Goal: Check status: Check status

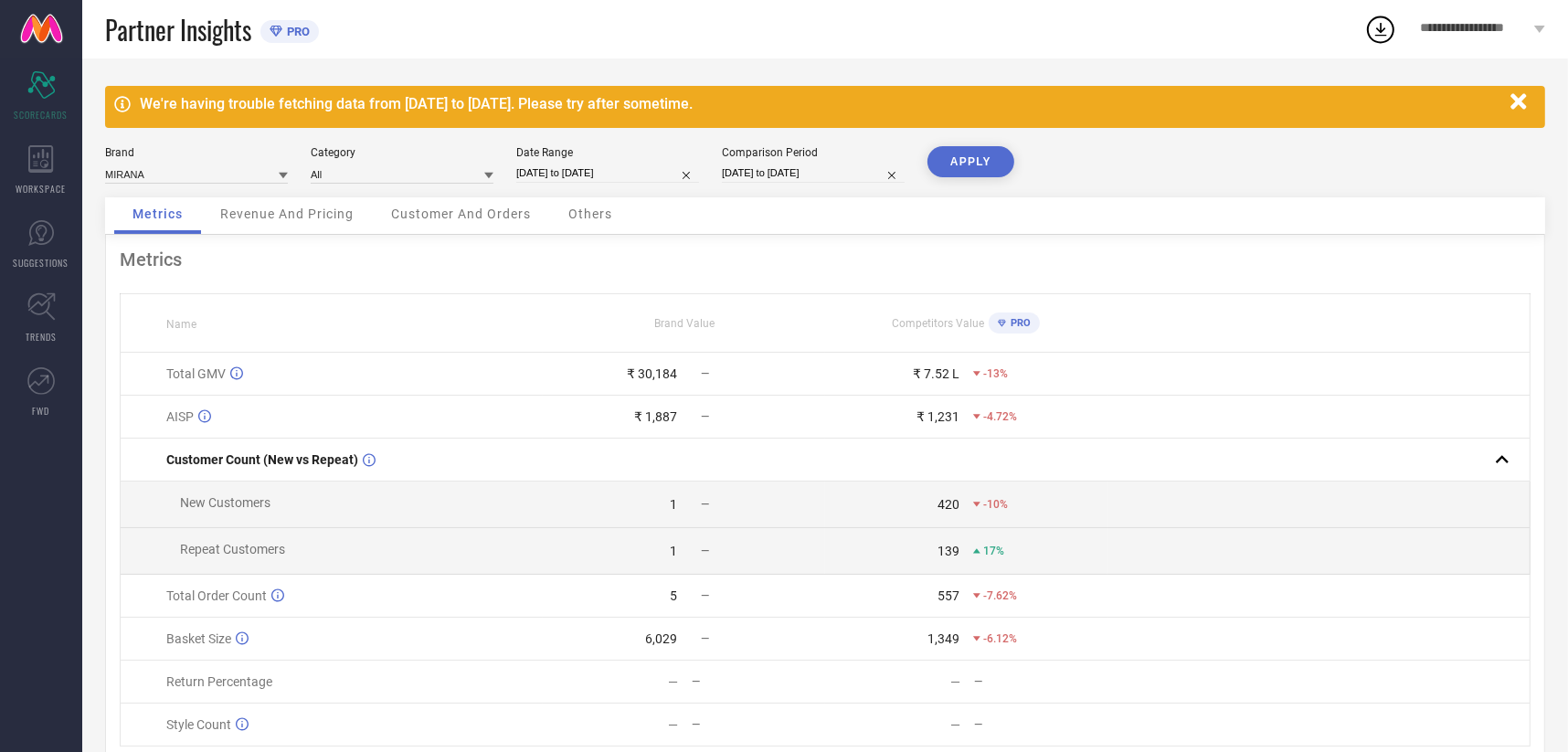
click at [578, 185] on div "Brand MIRANA Category All Date Range [DATE] to [DATE] Comparison Period [DATE] …" at bounding box center [825, 171] width 1440 height 51
click at [592, 168] on input "[DATE] to [DATE]" at bounding box center [608, 172] width 183 height 19
select select "7"
select select "2025"
select select "8"
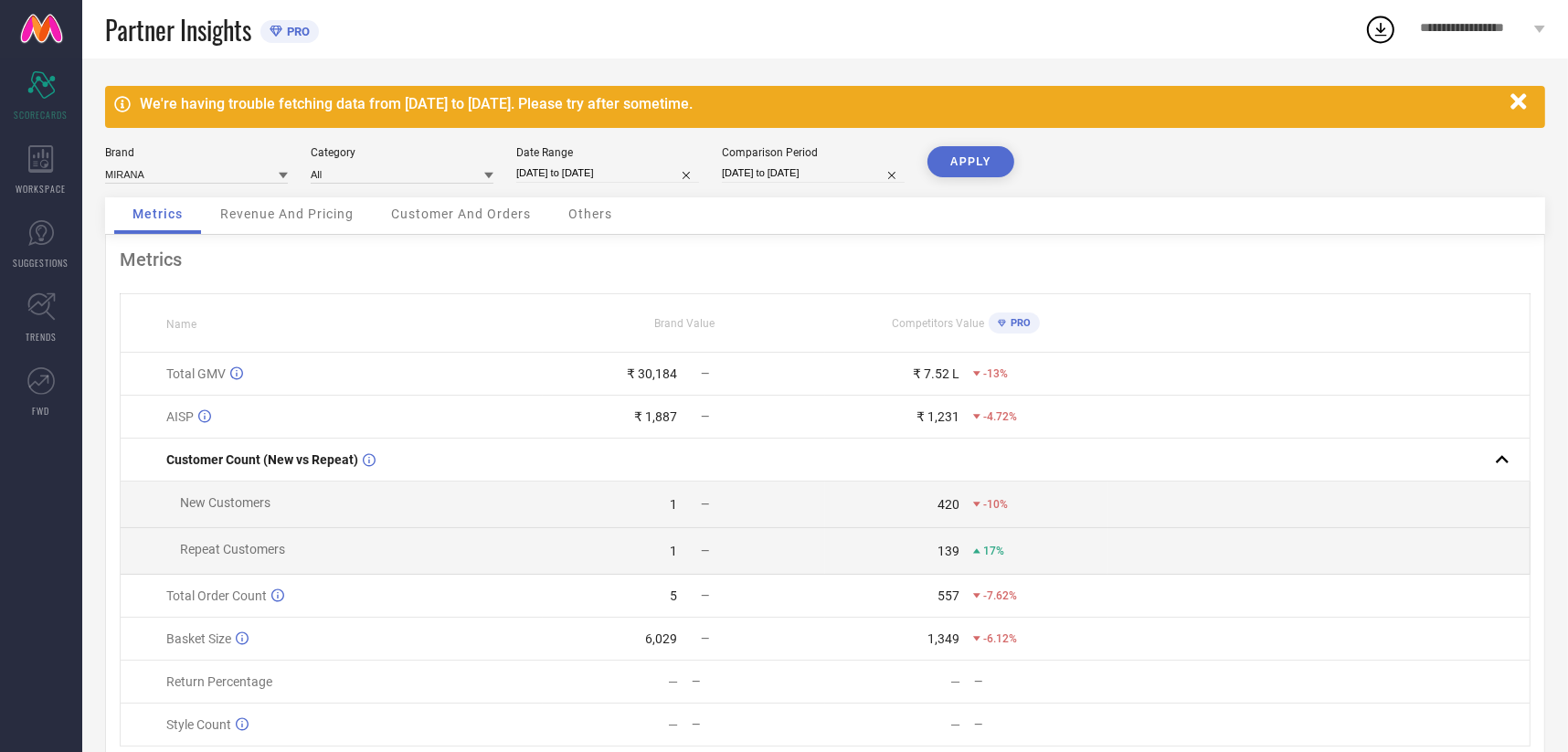
select select "2025"
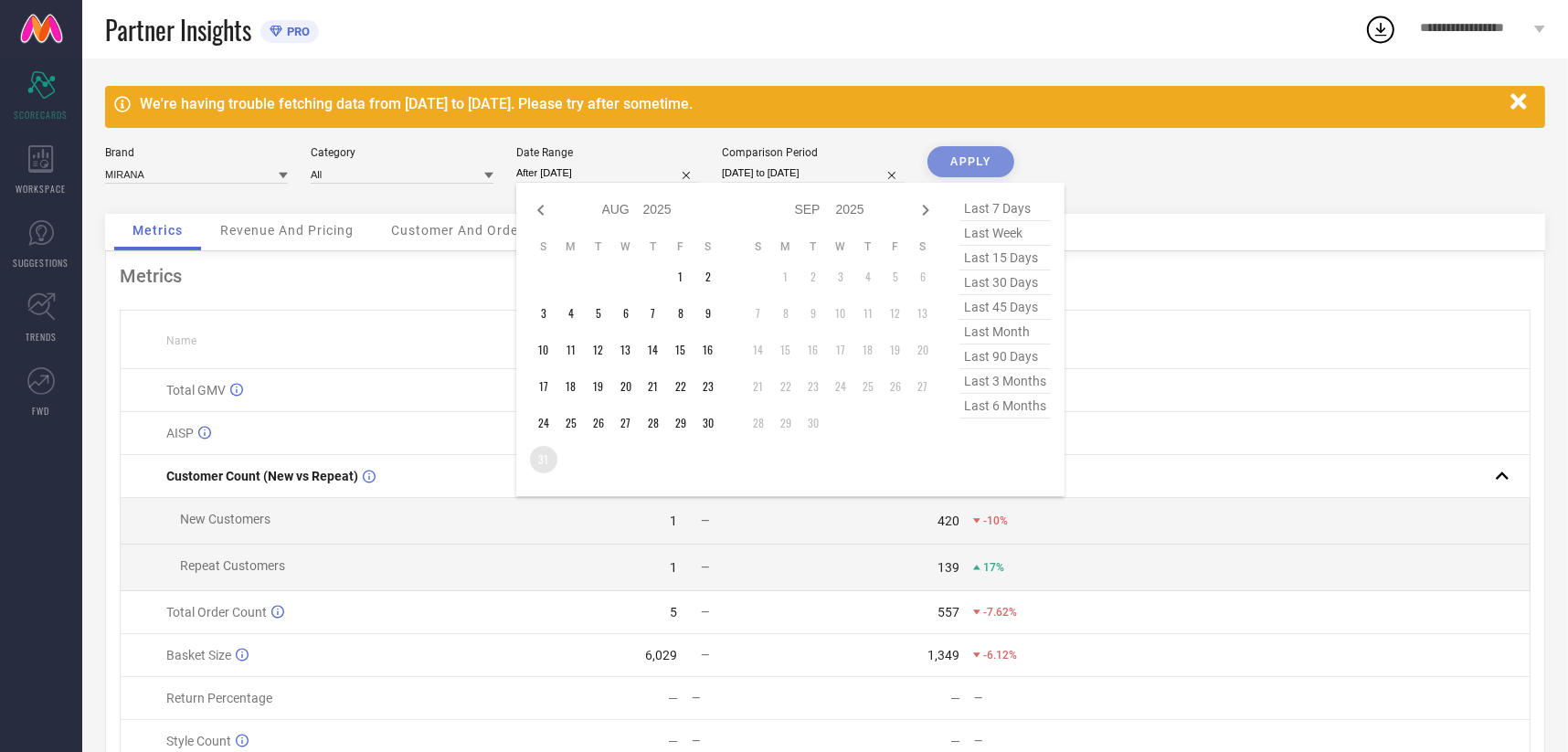
click at [552, 457] on td "31" at bounding box center [544, 460] width 28 height 28
type input "[DATE] to [DATE]"
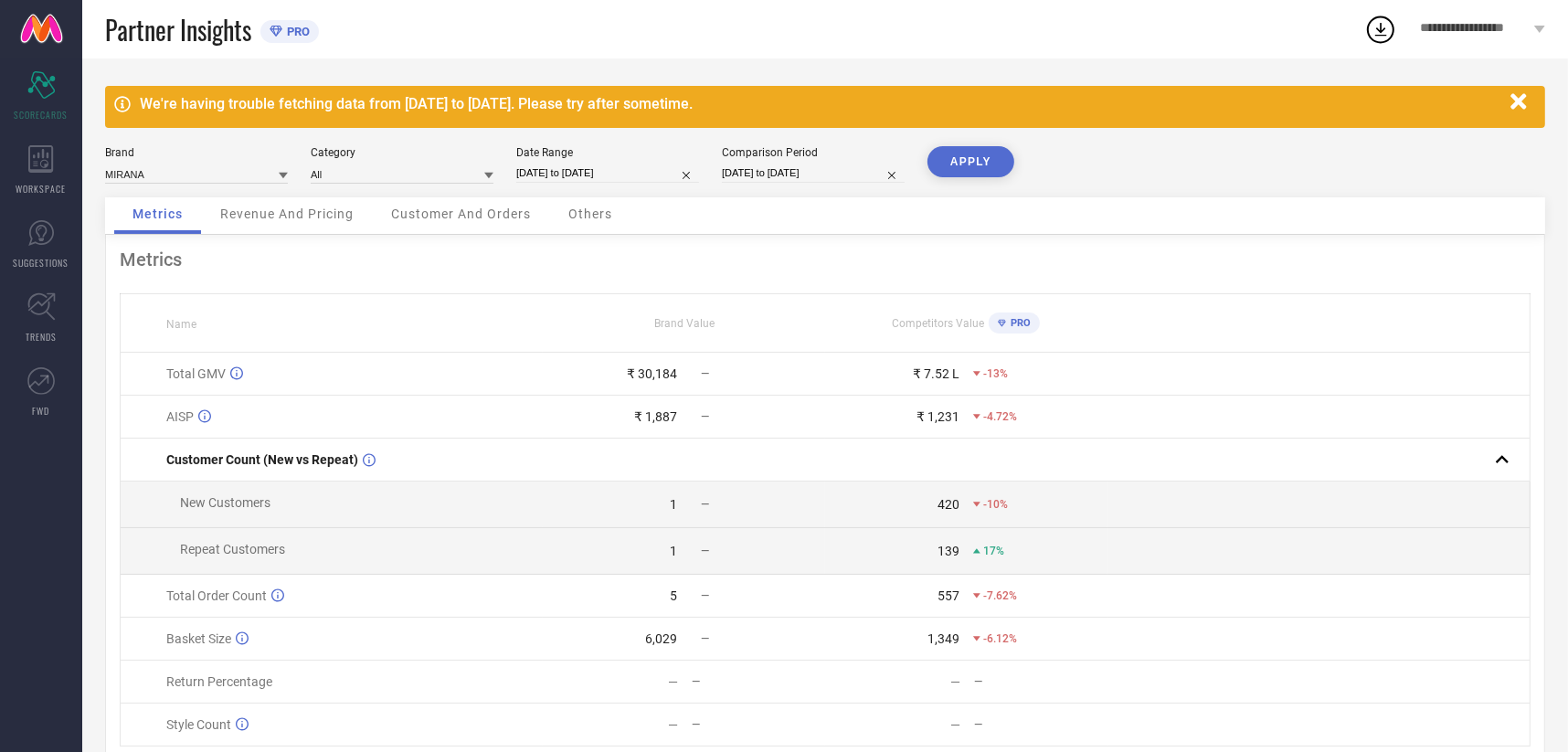
click at [794, 167] on input "[DATE] to [DATE]" at bounding box center [814, 172] width 183 height 19
select select "7"
select select "2024"
select select "8"
select select "2024"
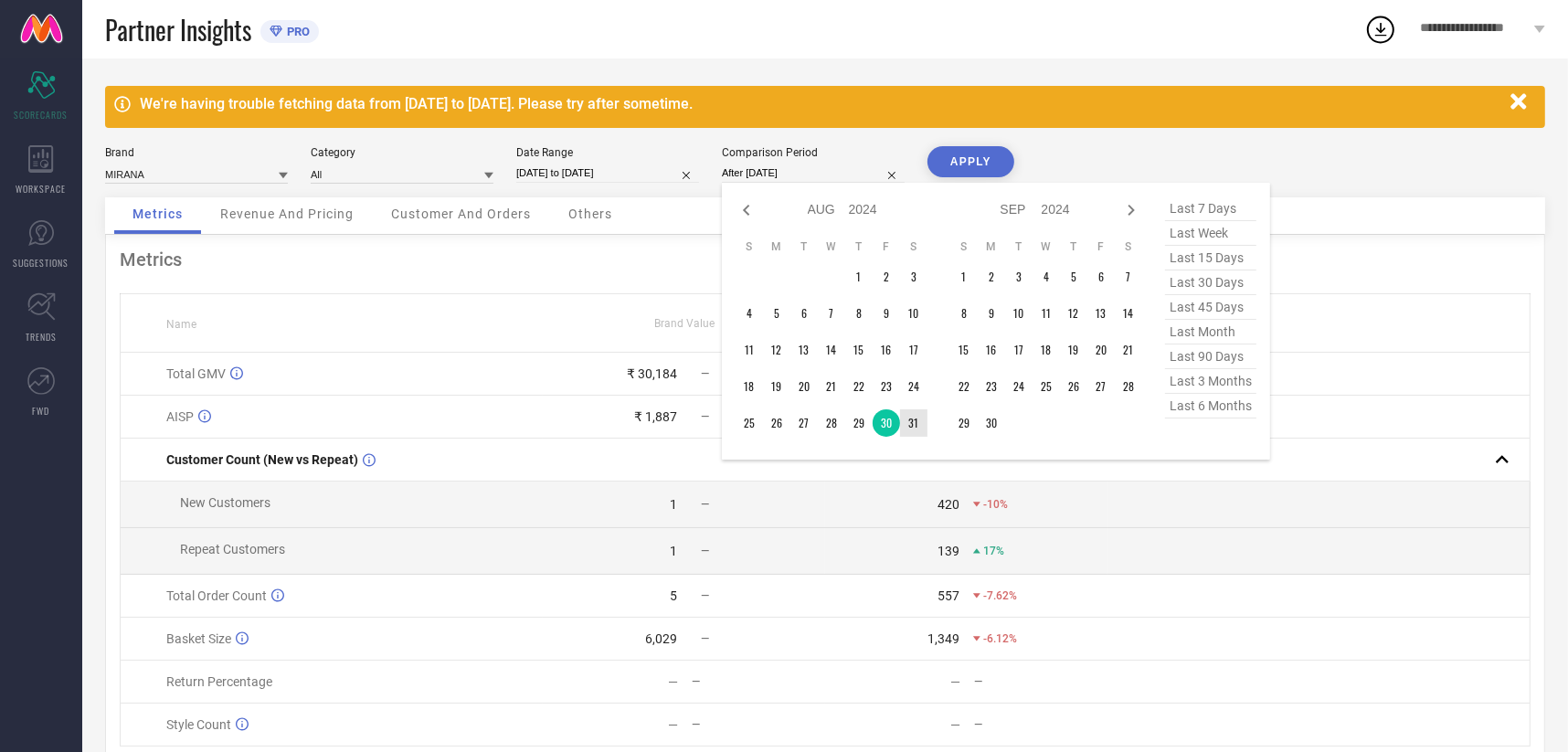
click at [917, 419] on td "31" at bounding box center [914, 423] width 28 height 28
type input "[DATE] to [DATE]"
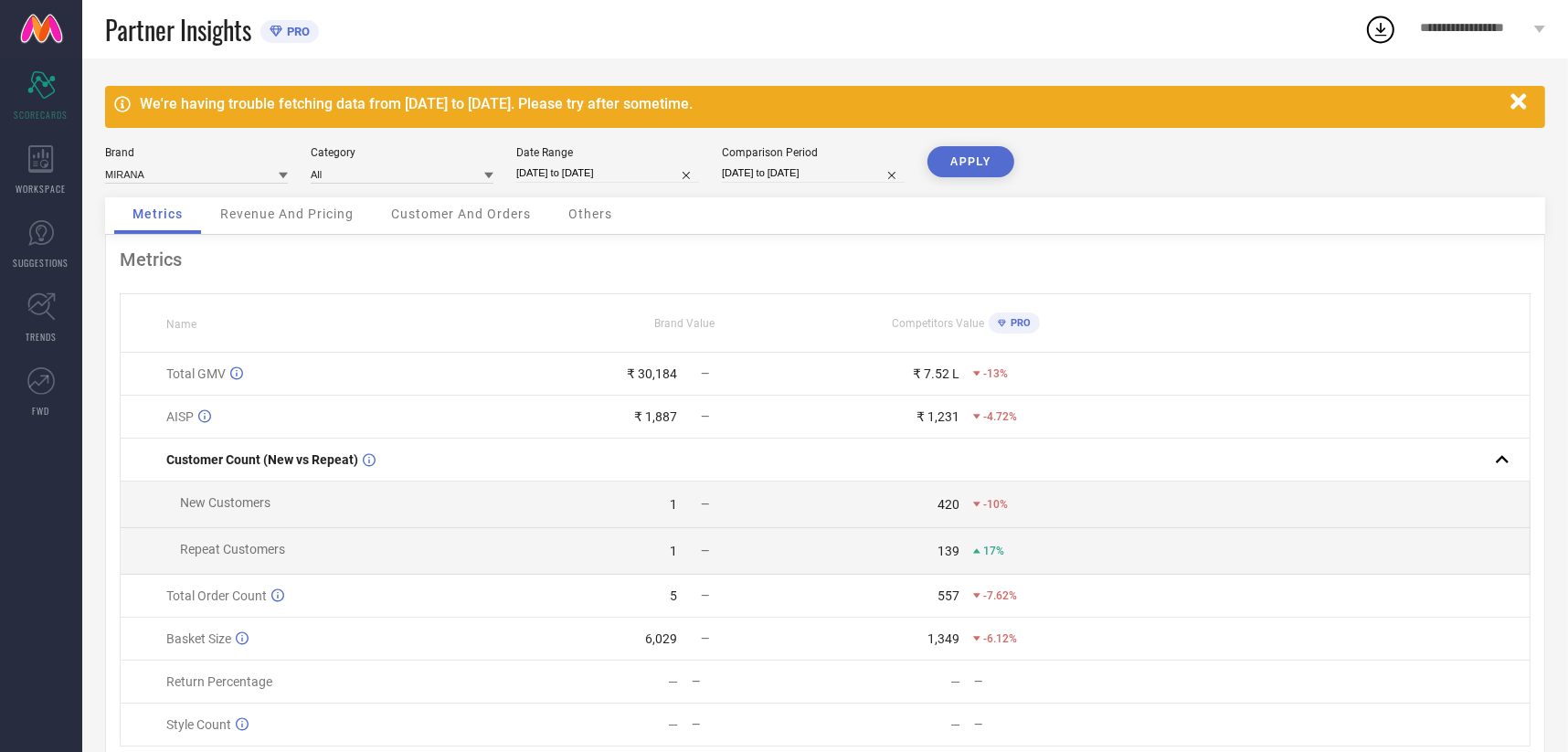
click at [987, 146] on button "APPLY" at bounding box center [971, 161] width 87 height 31
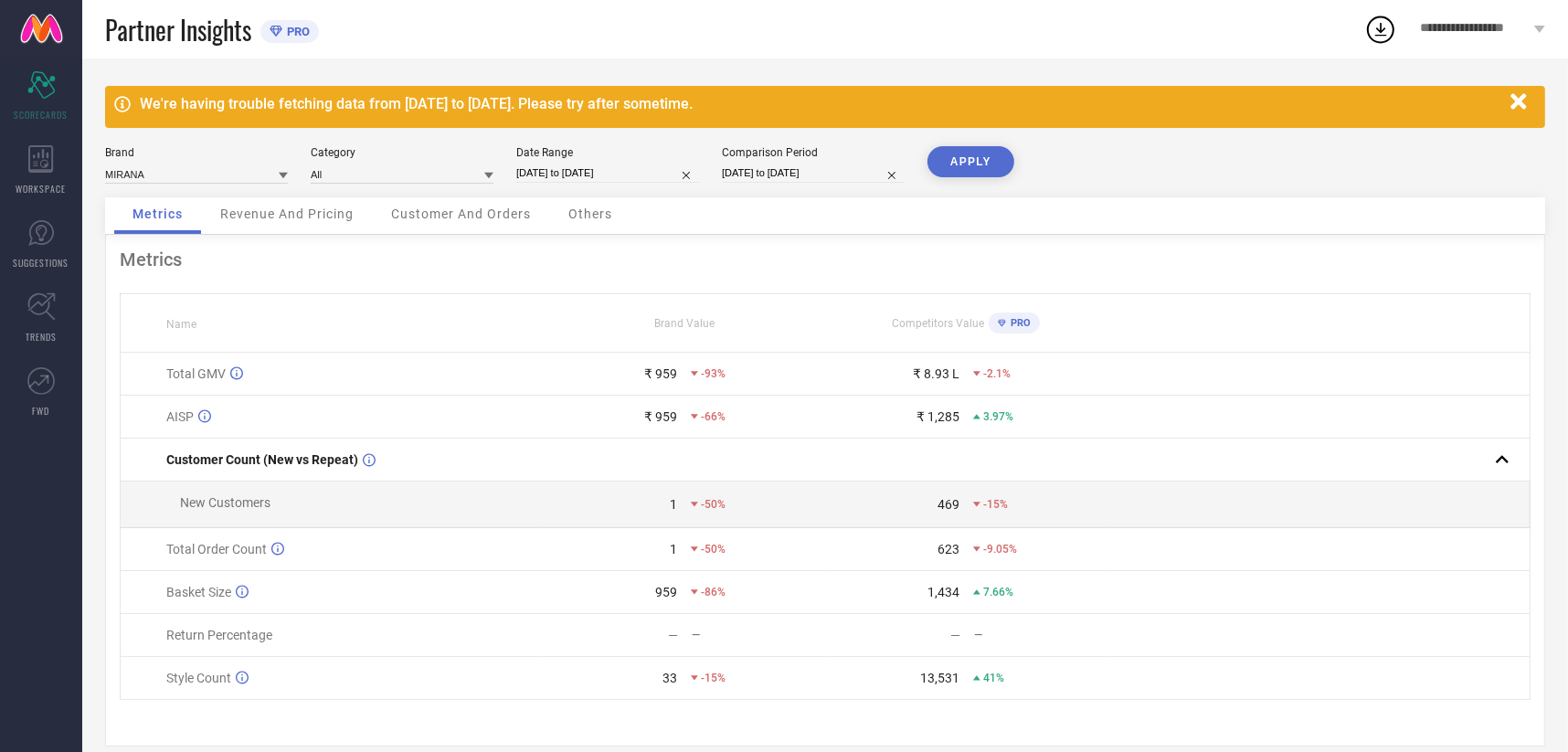
click at [601, 169] on input "[DATE] to [DATE]" at bounding box center [608, 172] width 183 height 19
select select "7"
select select "2025"
select select "8"
select select "2025"
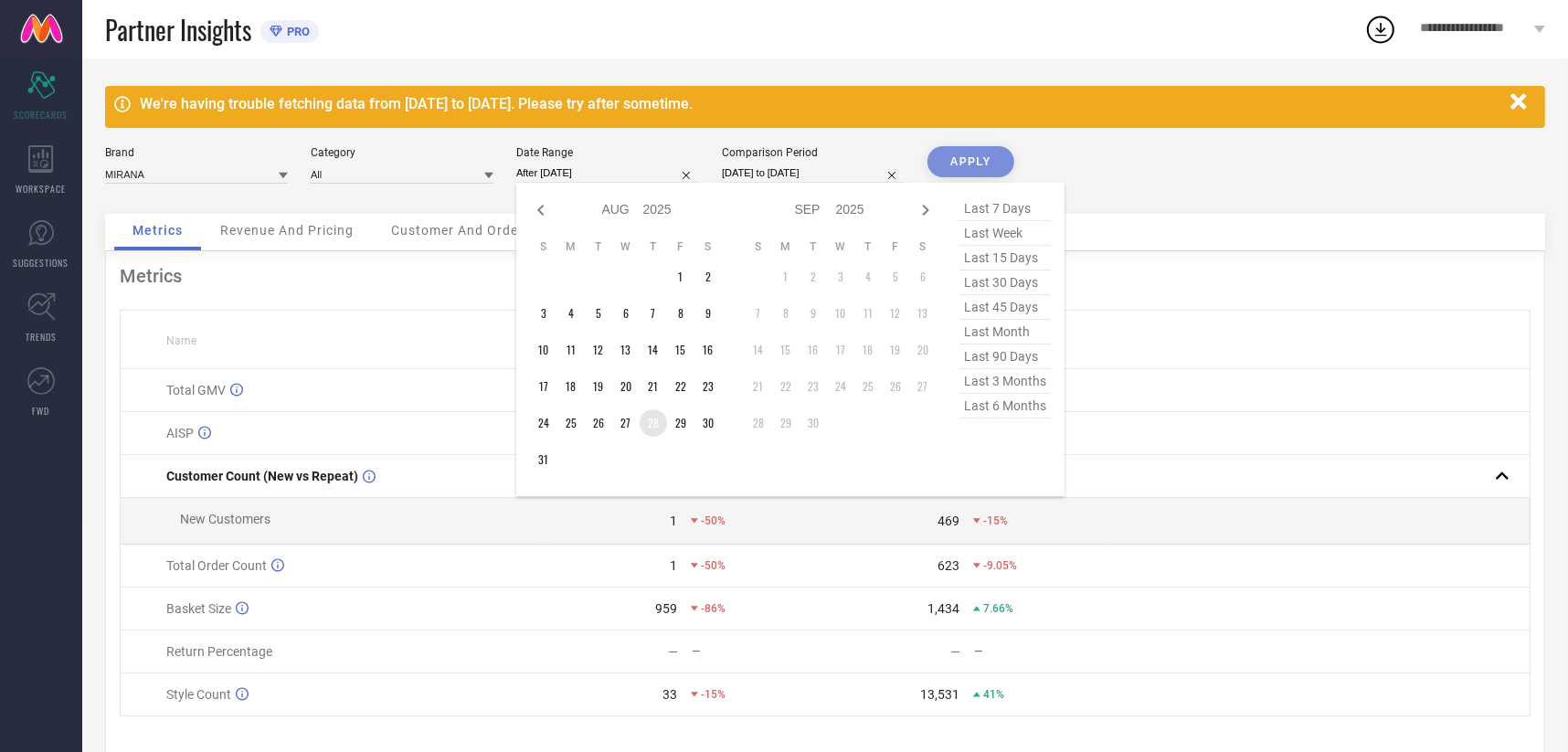
click at [658, 419] on td "28" at bounding box center [653, 423] width 28 height 28
type input "[DATE] to [DATE]"
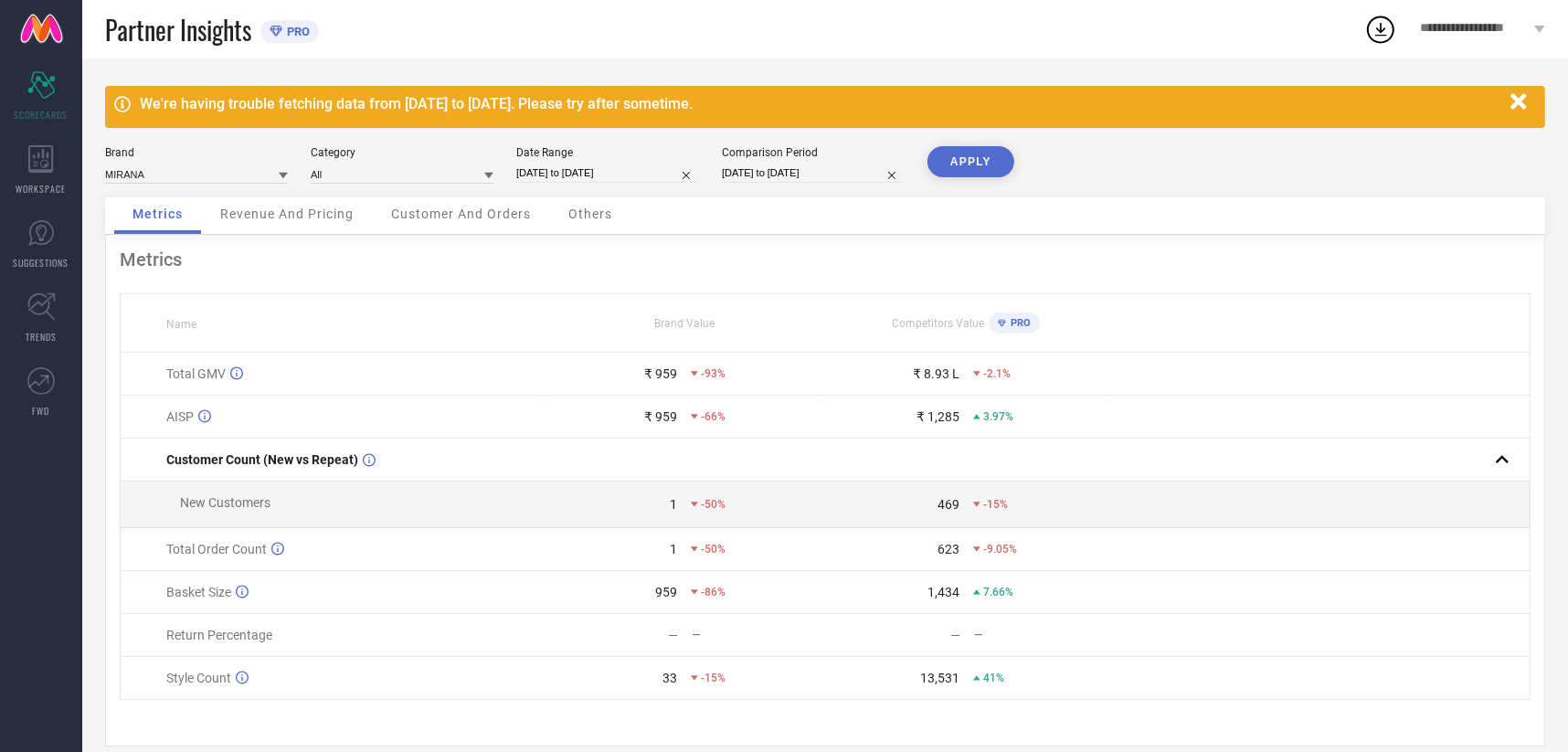
click at [778, 157] on div "Comparison Period" at bounding box center [814, 152] width 183 height 13
select select "7"
select select "2024"
select select "8"
select select "2024"
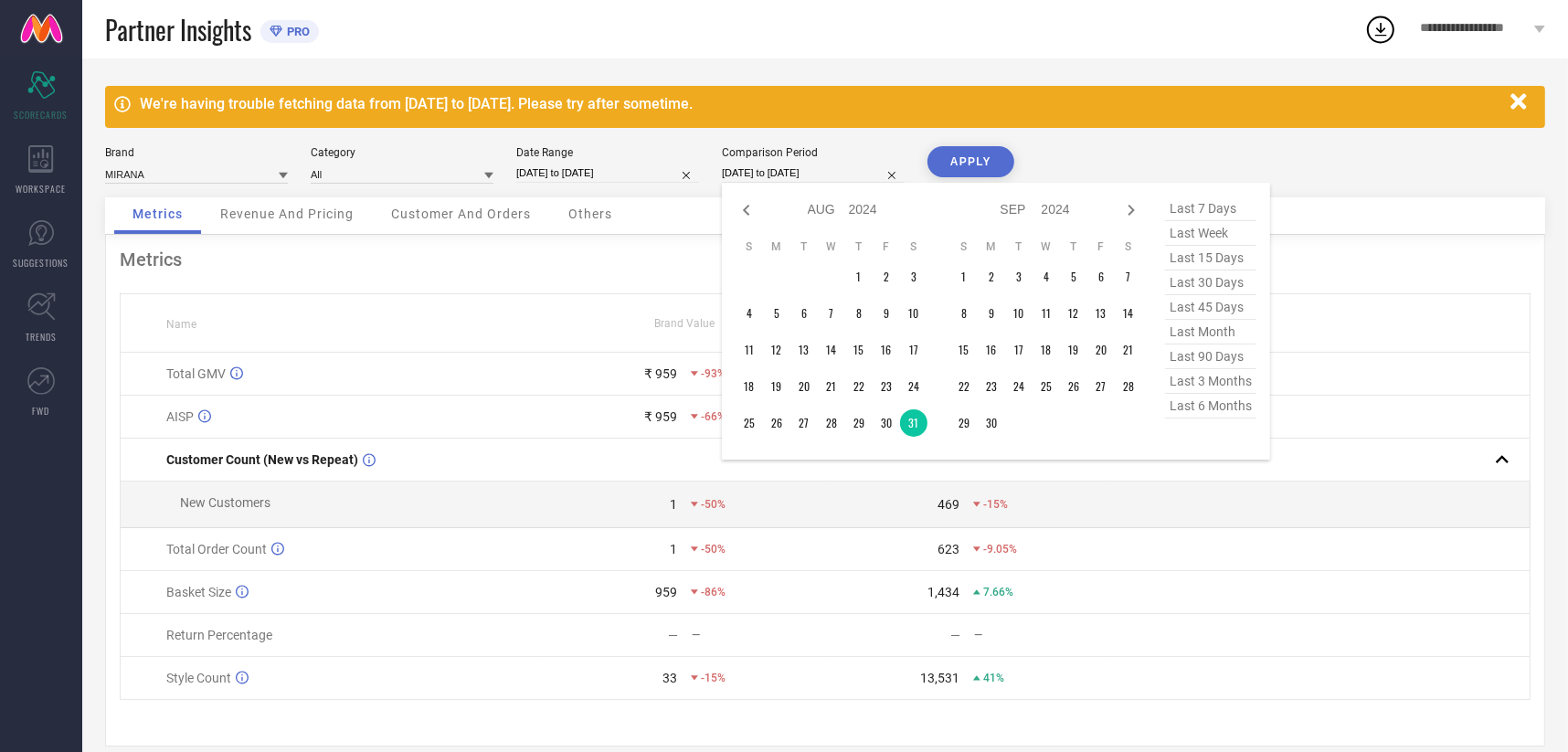
click at [780, 175] on input "[DATE] to [DATE]" at bounding box center [814, 172] width 183 height 19
click at [834, 420] on td "28" at bounding box center [831, 423] width 28 height 28
type input "[DATE] to [DATE]"
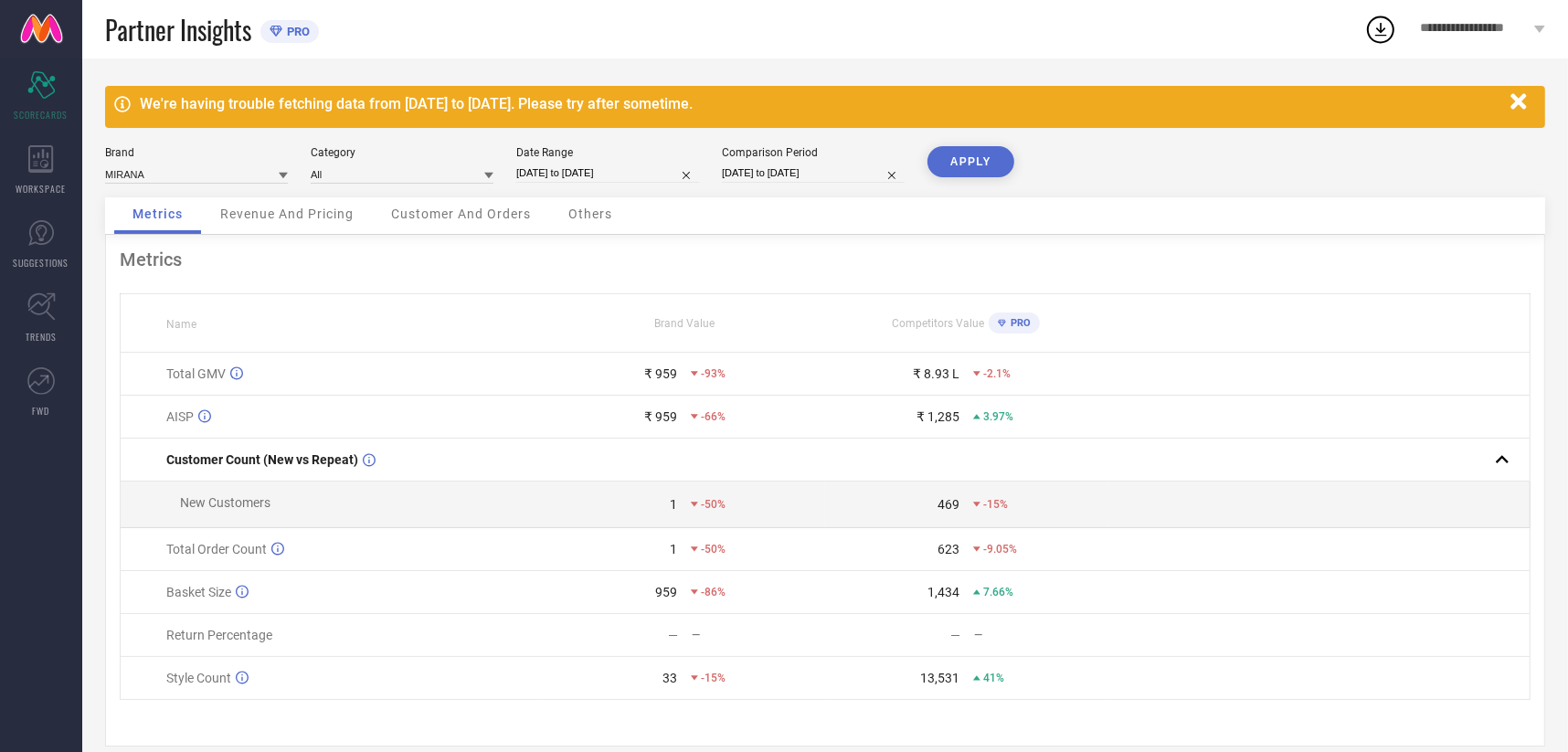
click at [1001, 164] on button "APPLY" at bounding box center [971, 161] width 87 height 31
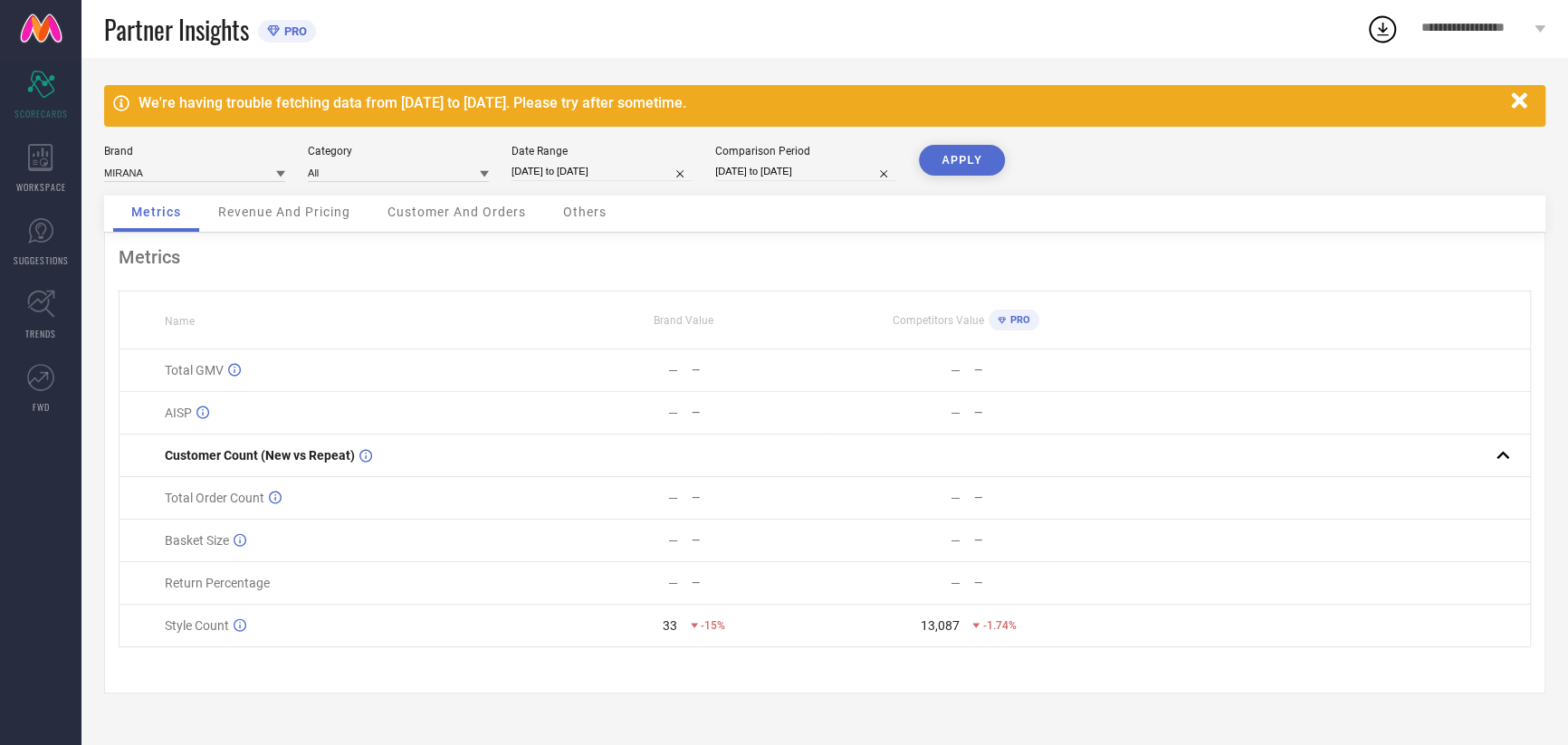
select select "7"
select select "2025"
select select "8"
select select "2025"
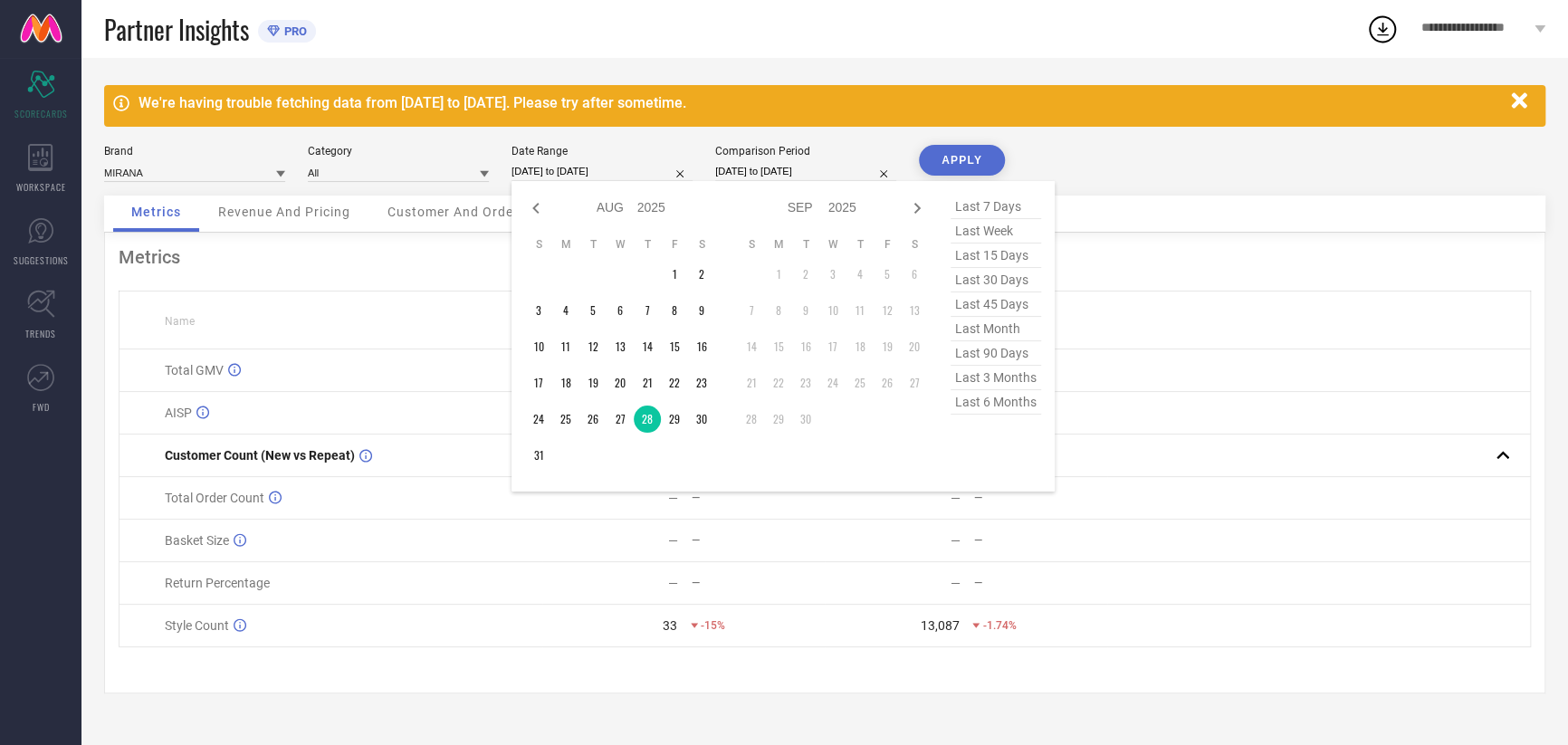
click at [613, 164] on input "[DATE] to [DATE]" at bounding box center [602, 171] width 181 height 19
click at [704, 425] on td "30" at bounding box center [702, 419] width 27 height 27
type input "[DATE] to [DATE]"
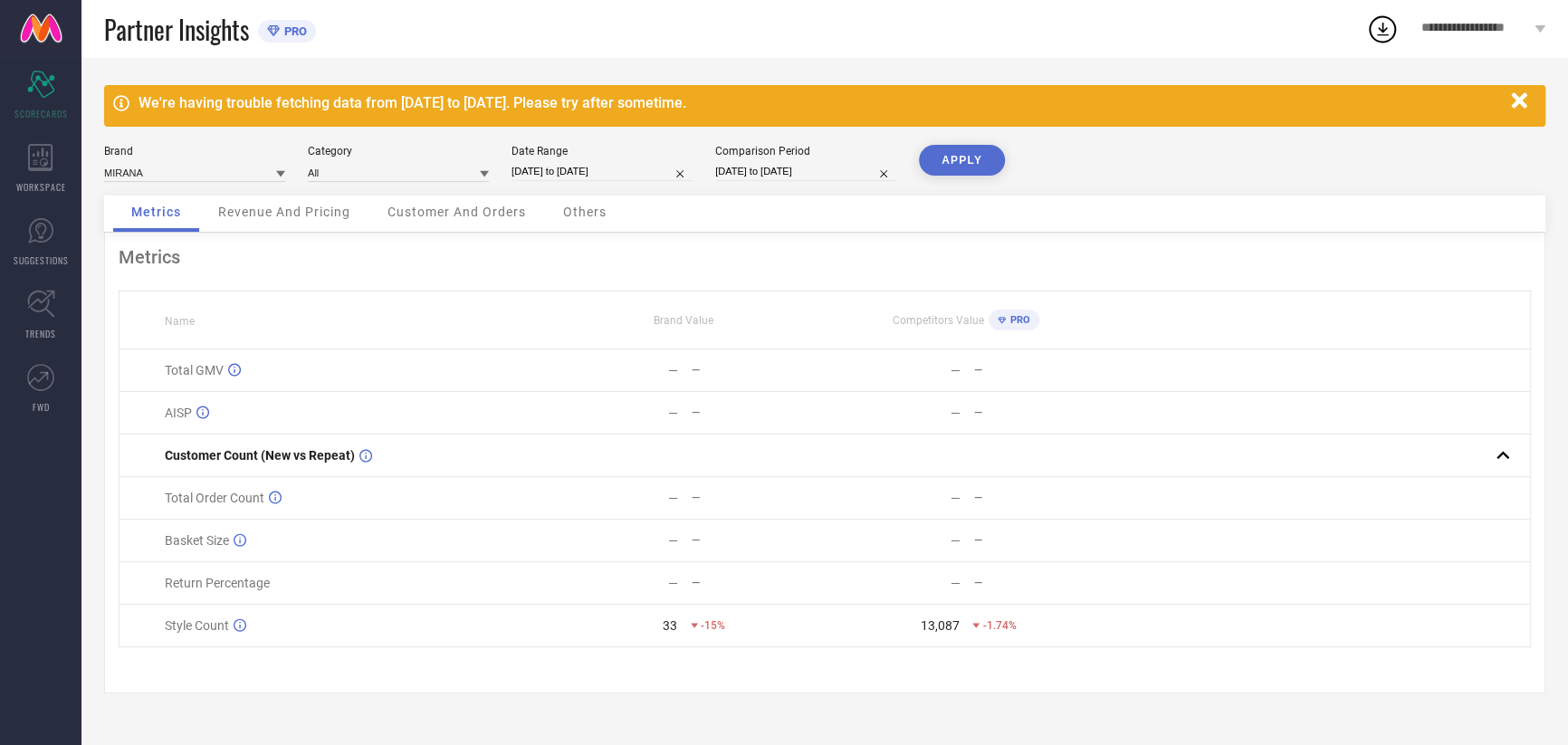
click at [786, 142] on div "We're having trouble fetching data from [DATE] to [DATE]. Please try after some…" at bounding box center [824, 401] width 1486 height 686
click at [784, 159] on div "Comparison Period [DATE] to [DATE]" at bounding box center [806, 163] width 181 height 37
select select "7"
select select "2024"
select select "8"
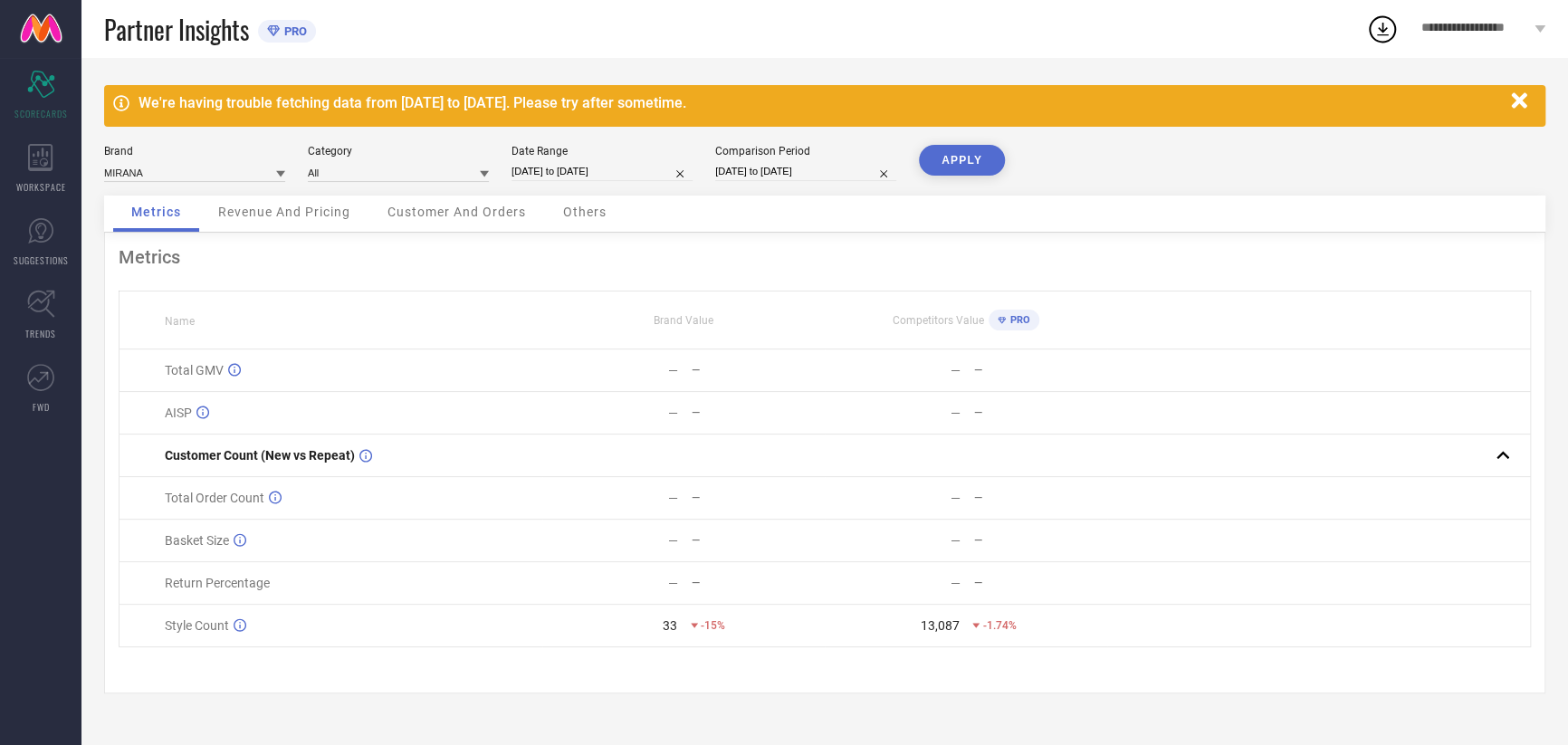
select select "2024"
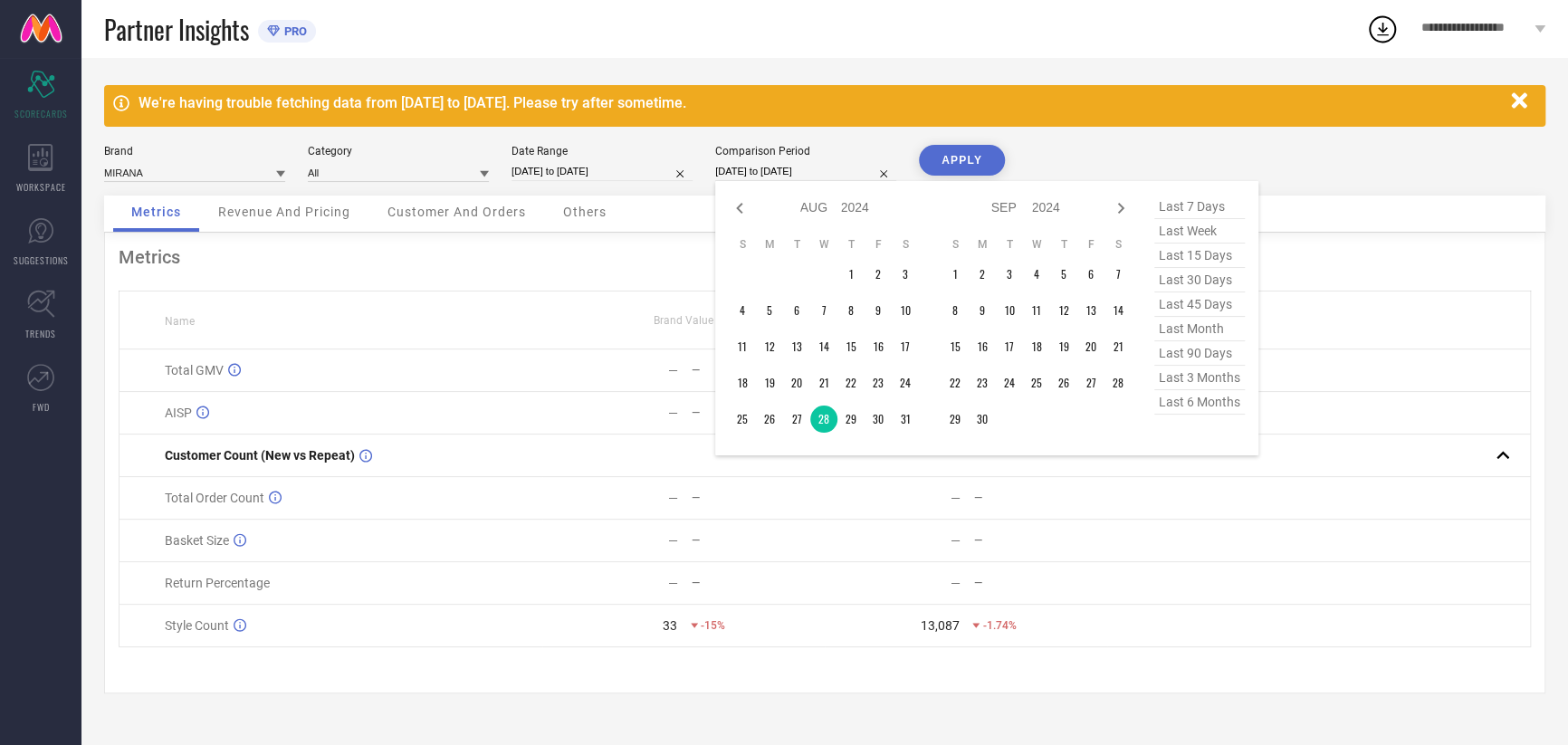
click at [815, 171] on input "[DATE] to [DATE]" at bounding box center [806, 171] width 181 height 19
click at [874, 418] on td "30" at bounding box center [878, 419] width 27 height 27
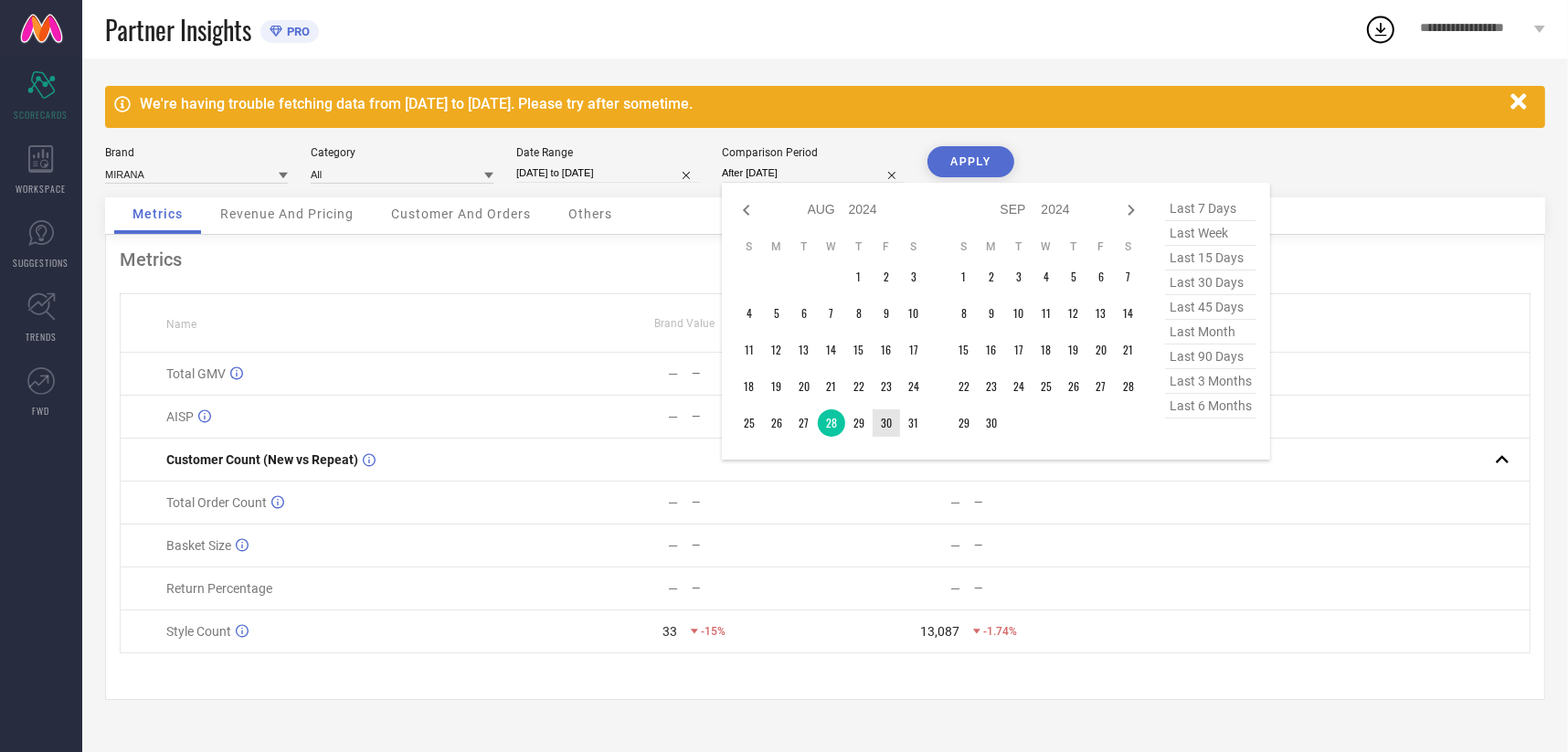
type input "[DATE] to [DATE]"
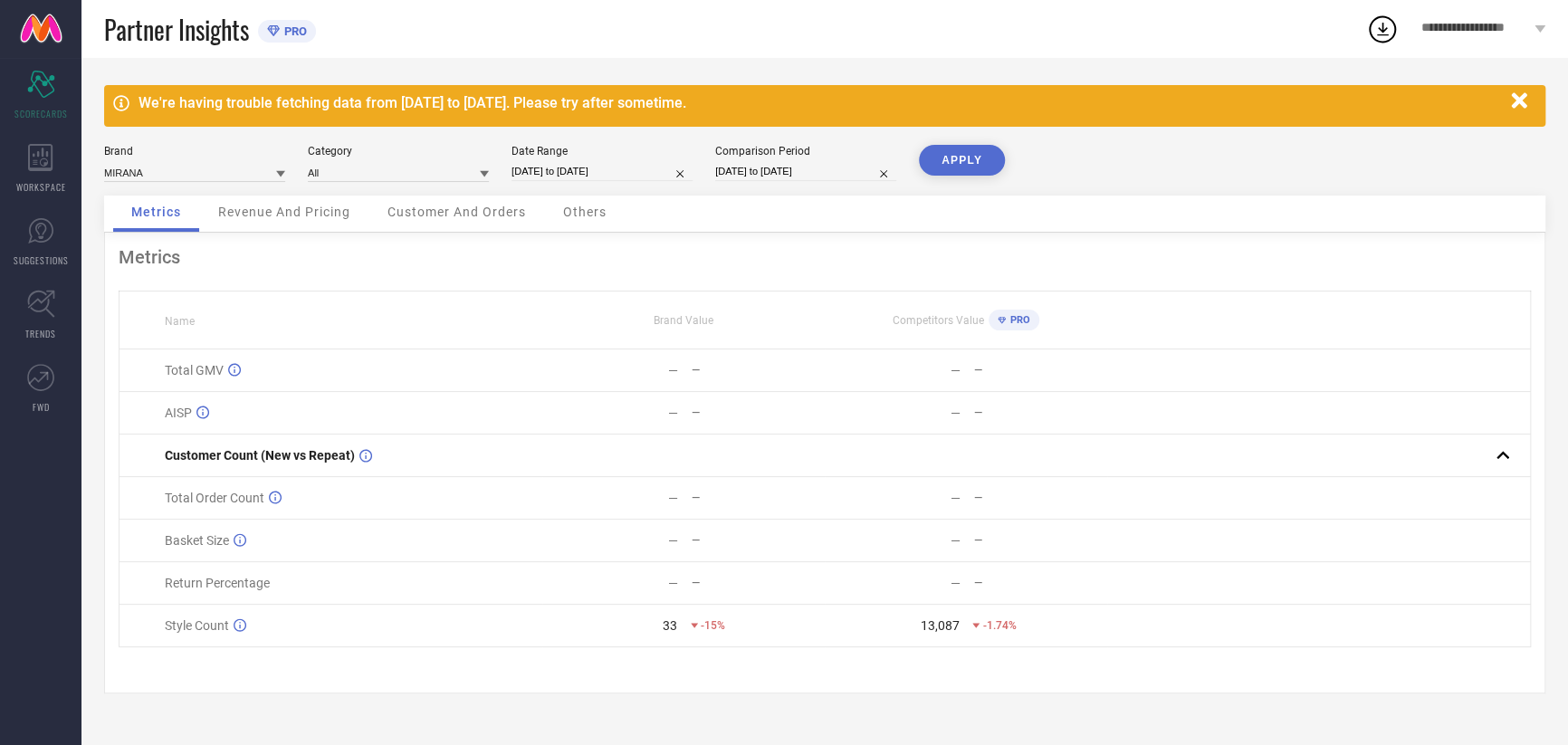
click at [966, 156] on button "APPLY" at bounding box center [962, 160] width 86 height 31
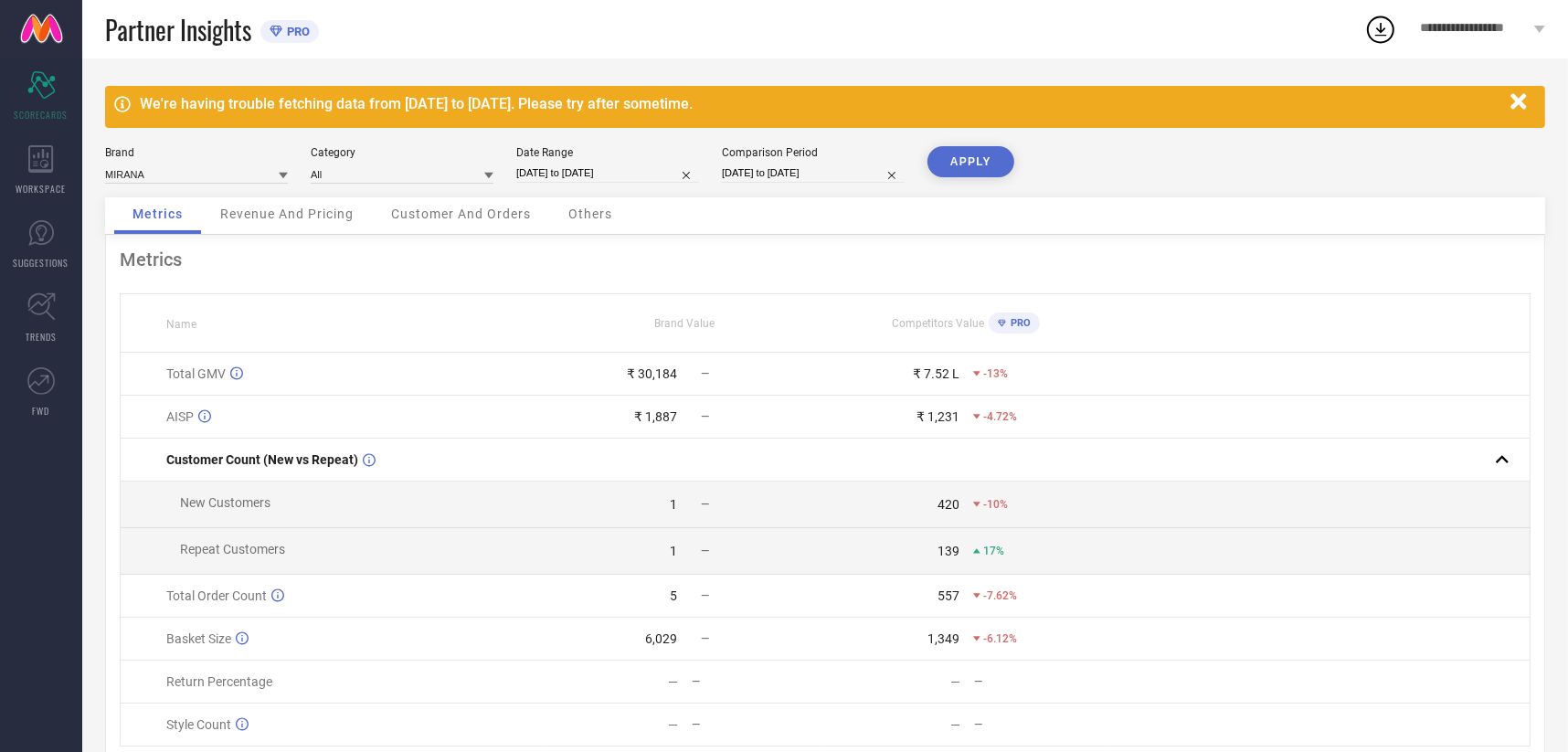
select select "7"
select select "2025"
select select "8"
select select "2025"
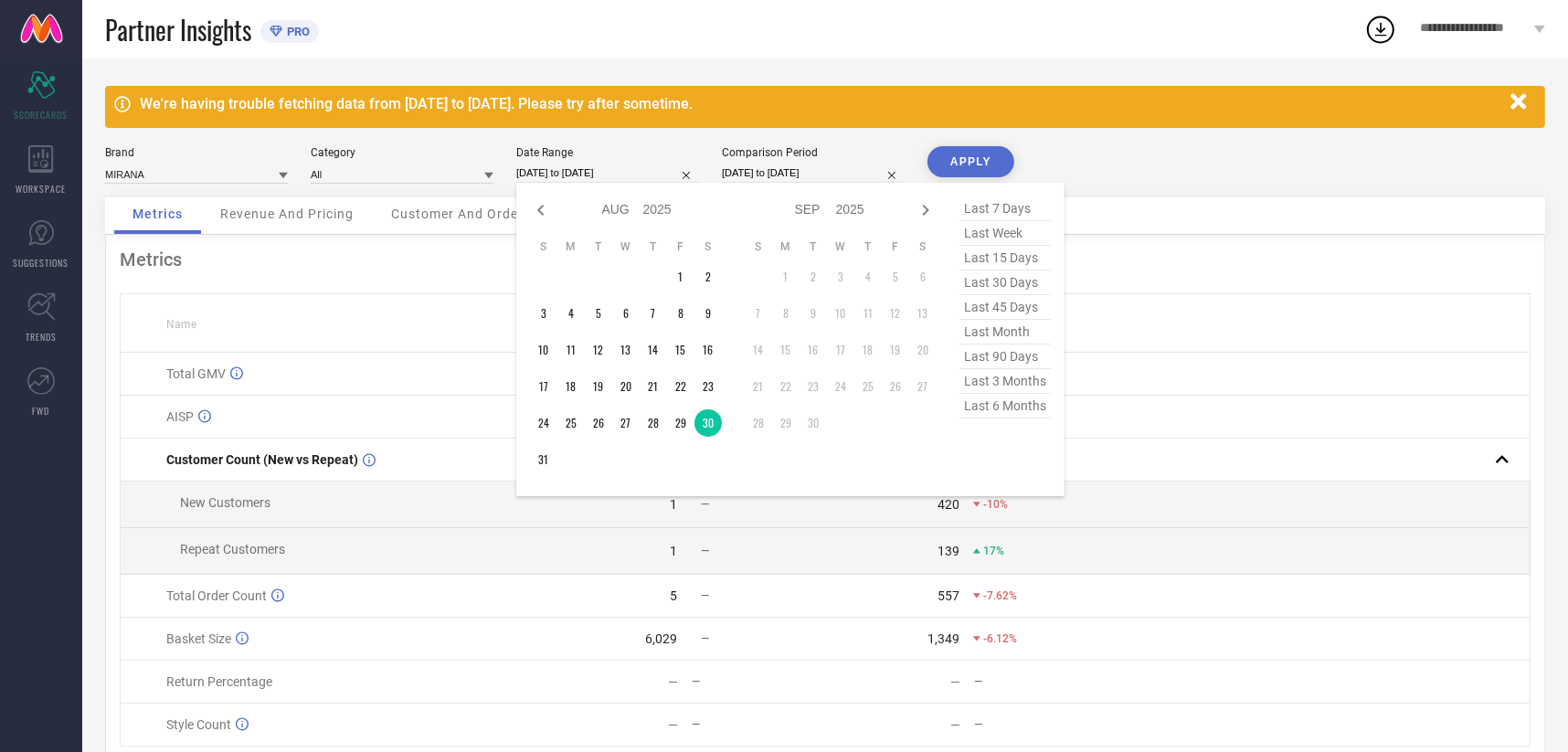
click at [602, 177] on input "[DATE] to [DATE]" at bounding box center [608, 172] width 183 height 19
click at [626, 427] on td "27" at bounding box center [626, 423] width 28 height 28
type input "[DATE] to [DATE]"
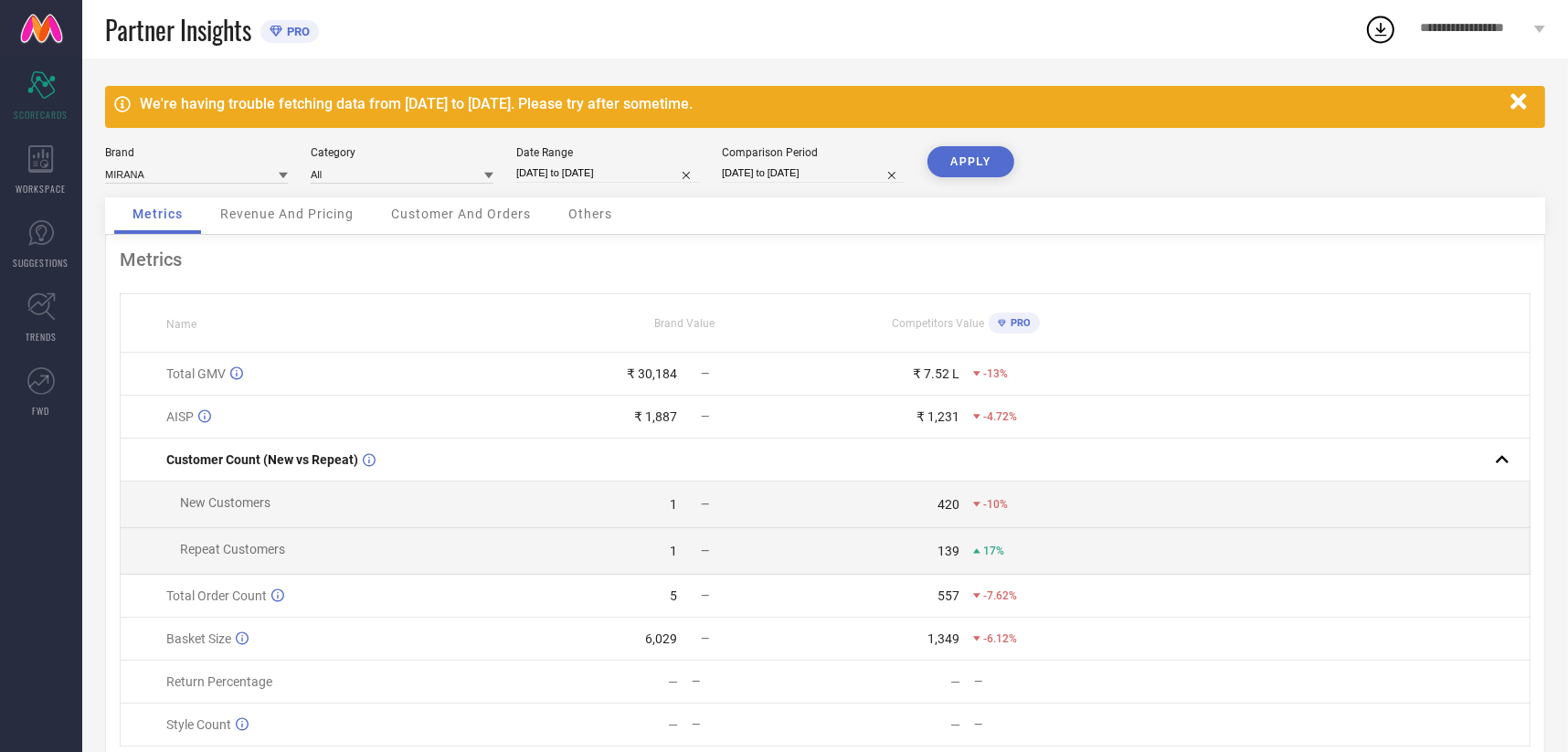
click at [964, 159] on button "APPLY" at bounding box center [971, 161] width 87 height 31
click at [793, 170] on input "[DATE] to [DATE]" at bounding box center [814, 172] width 183 height 19
select select "7"
select select "2024"
select select "8"
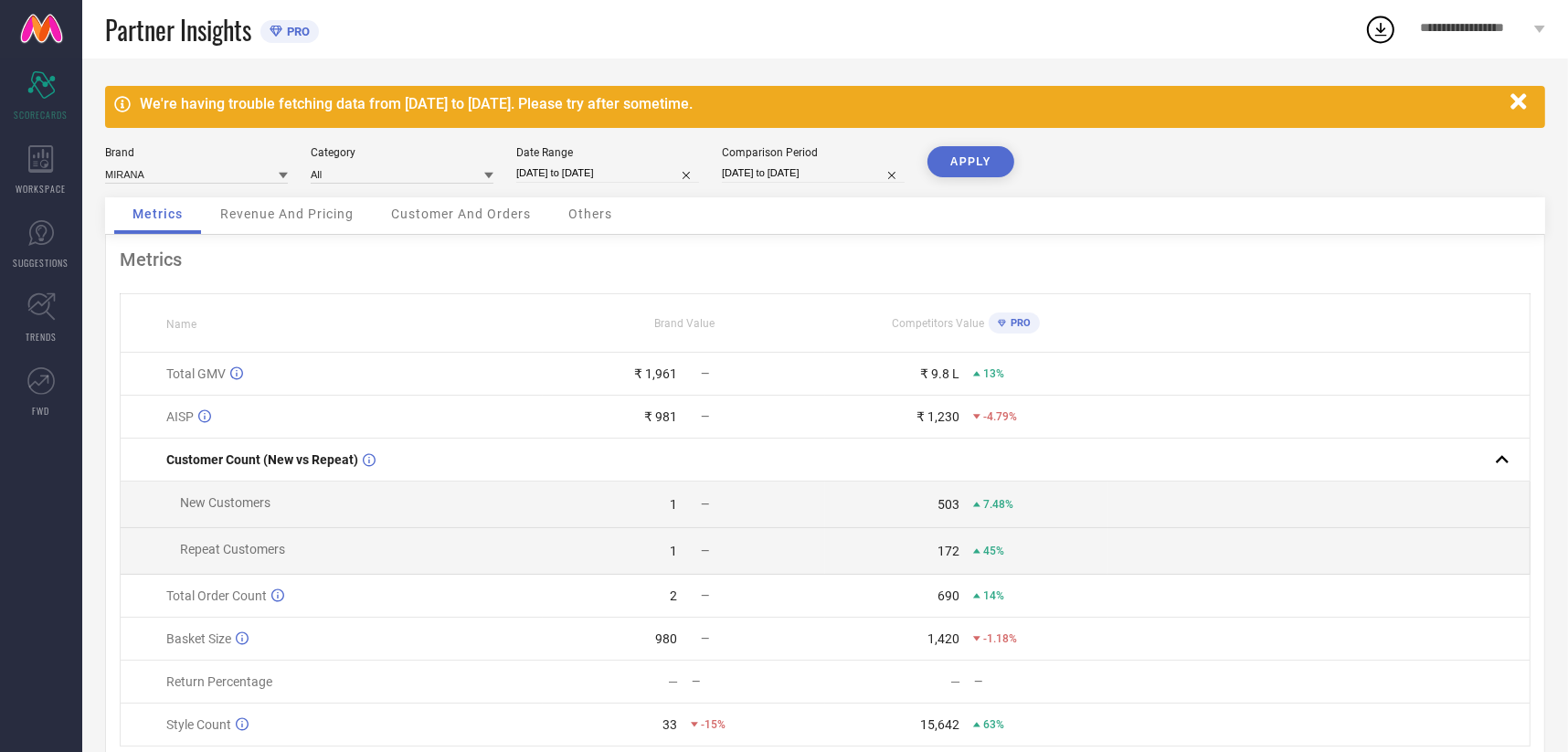
select select "2024"
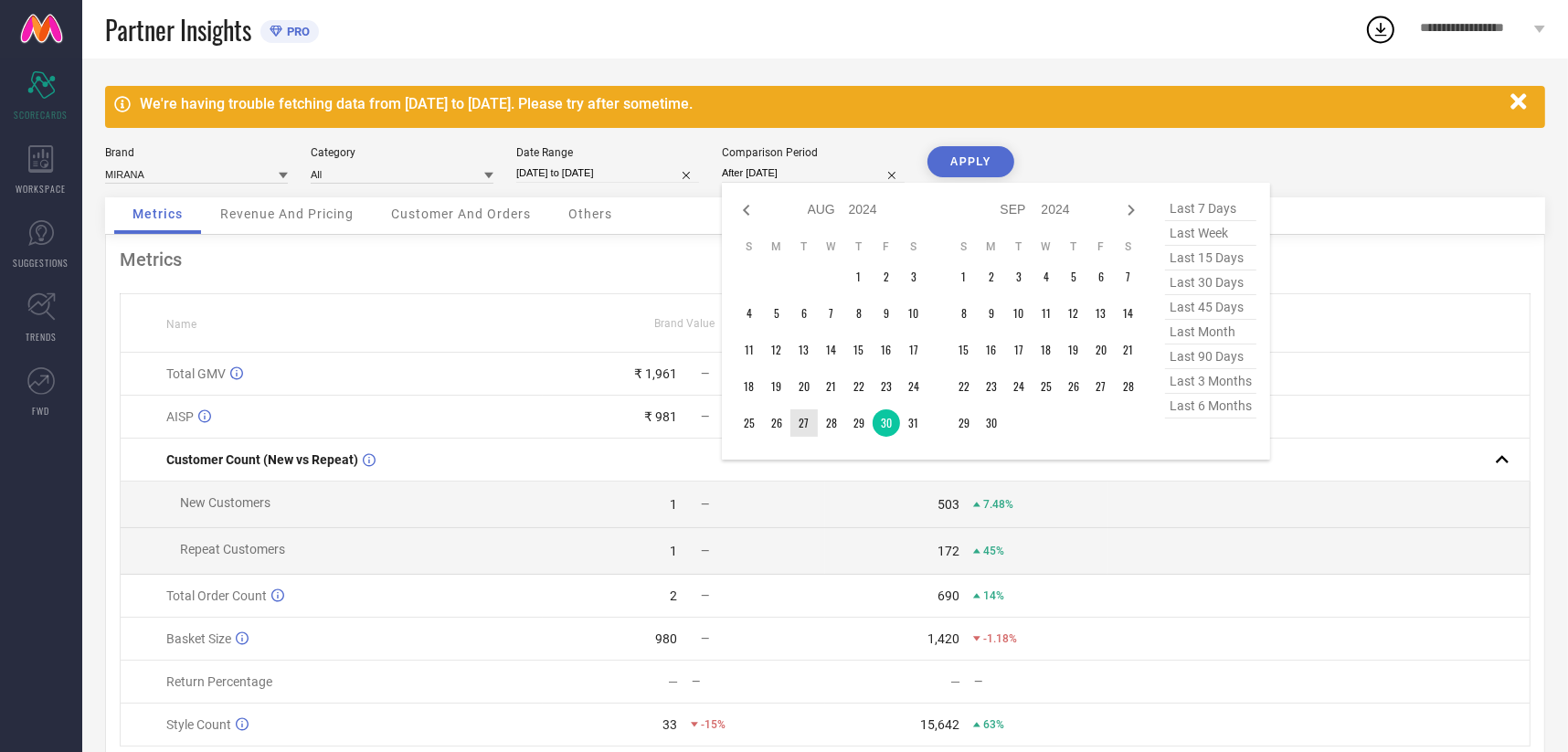
click at [799, 418] on td "27" at bounding box center [805, 423] width 28 height 28
type input "[DATE] to [DATE]"
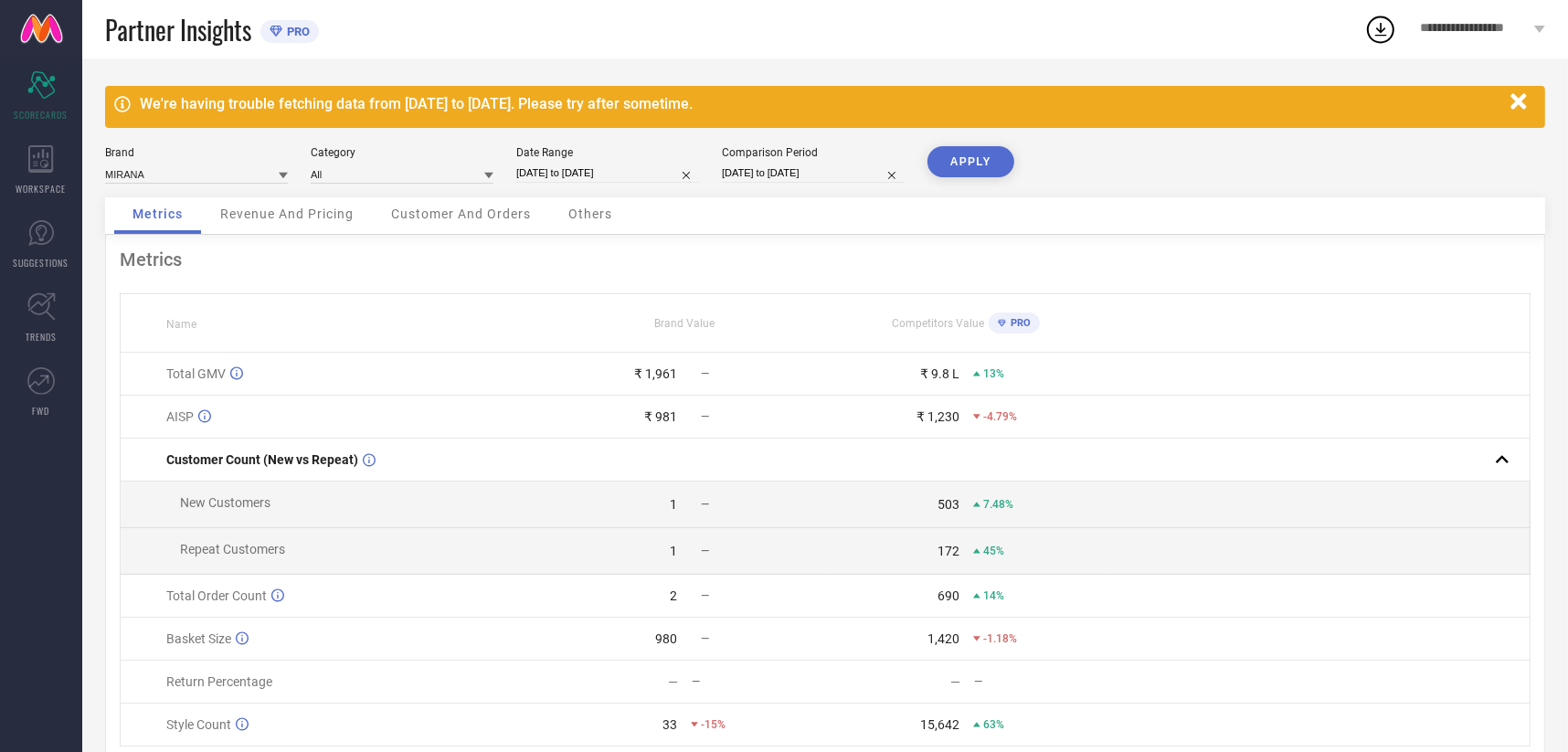
click at [980, 162] on button "APPLY" at bounding box center [971, 161] width 87 height 31
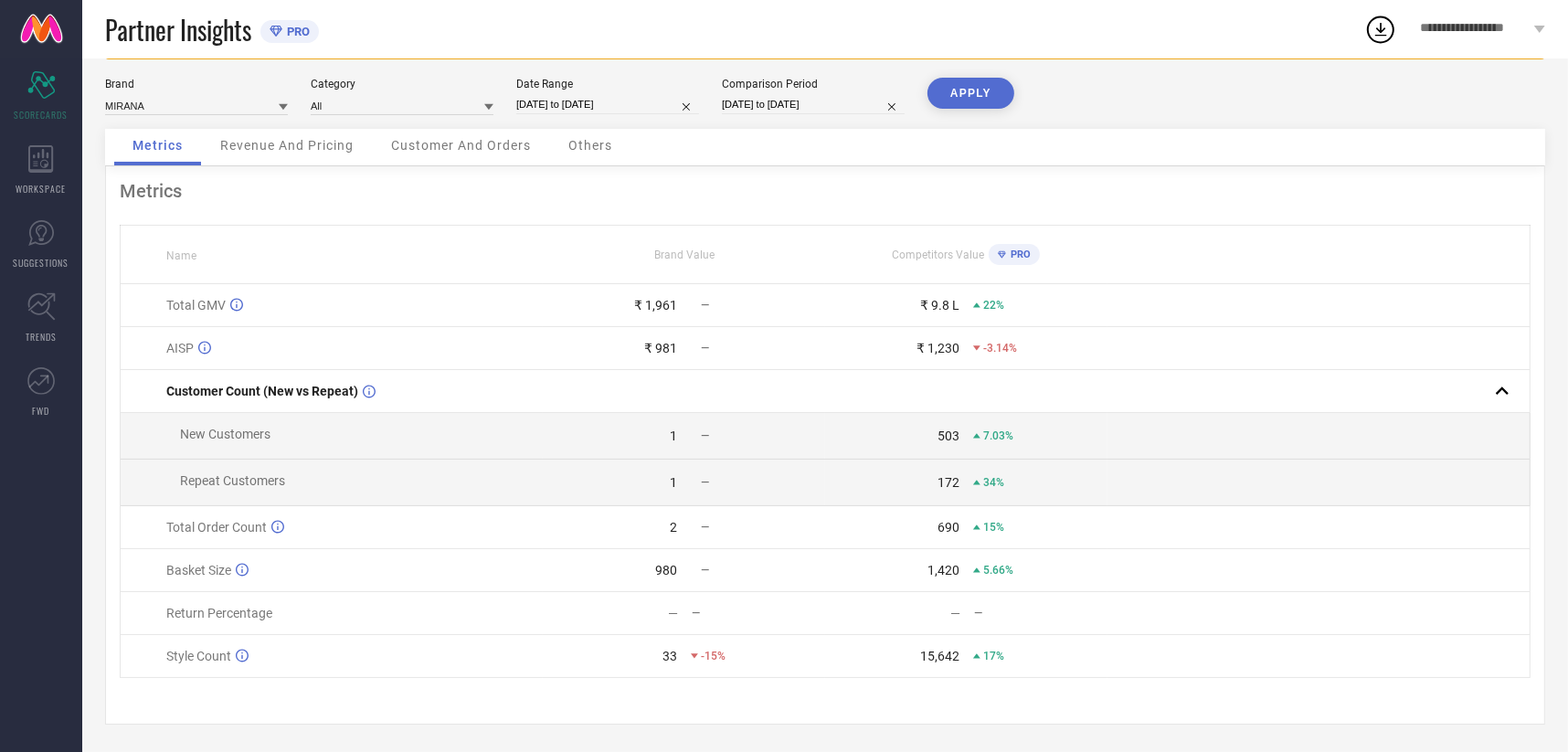
scroll to position [79, 0]
select select "7"
select select "2025"
select select "8"
select select "2025"
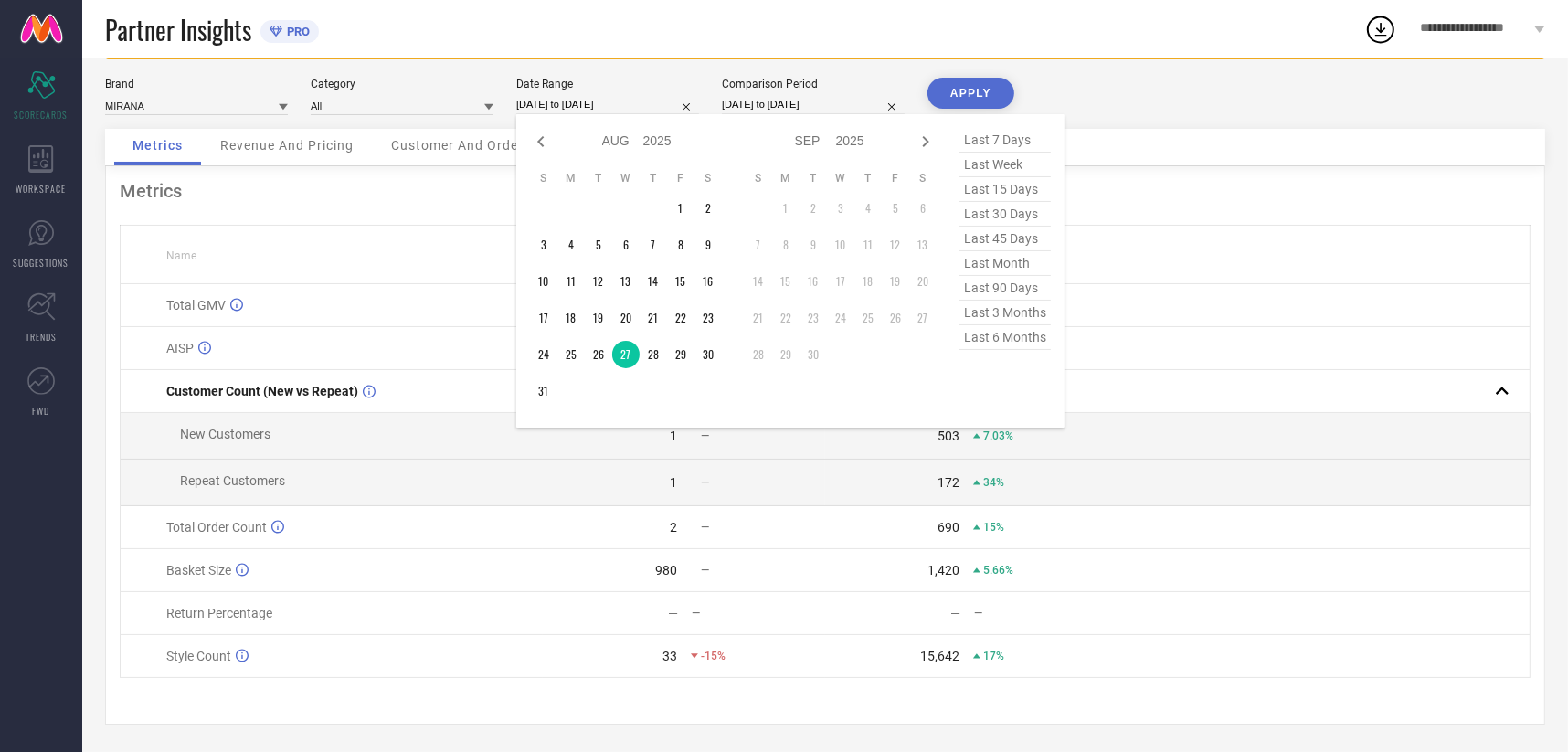
click at [610, 94] on input "[DATE] to [DATE]" at bounding box center [608, 103] width 183 height 19
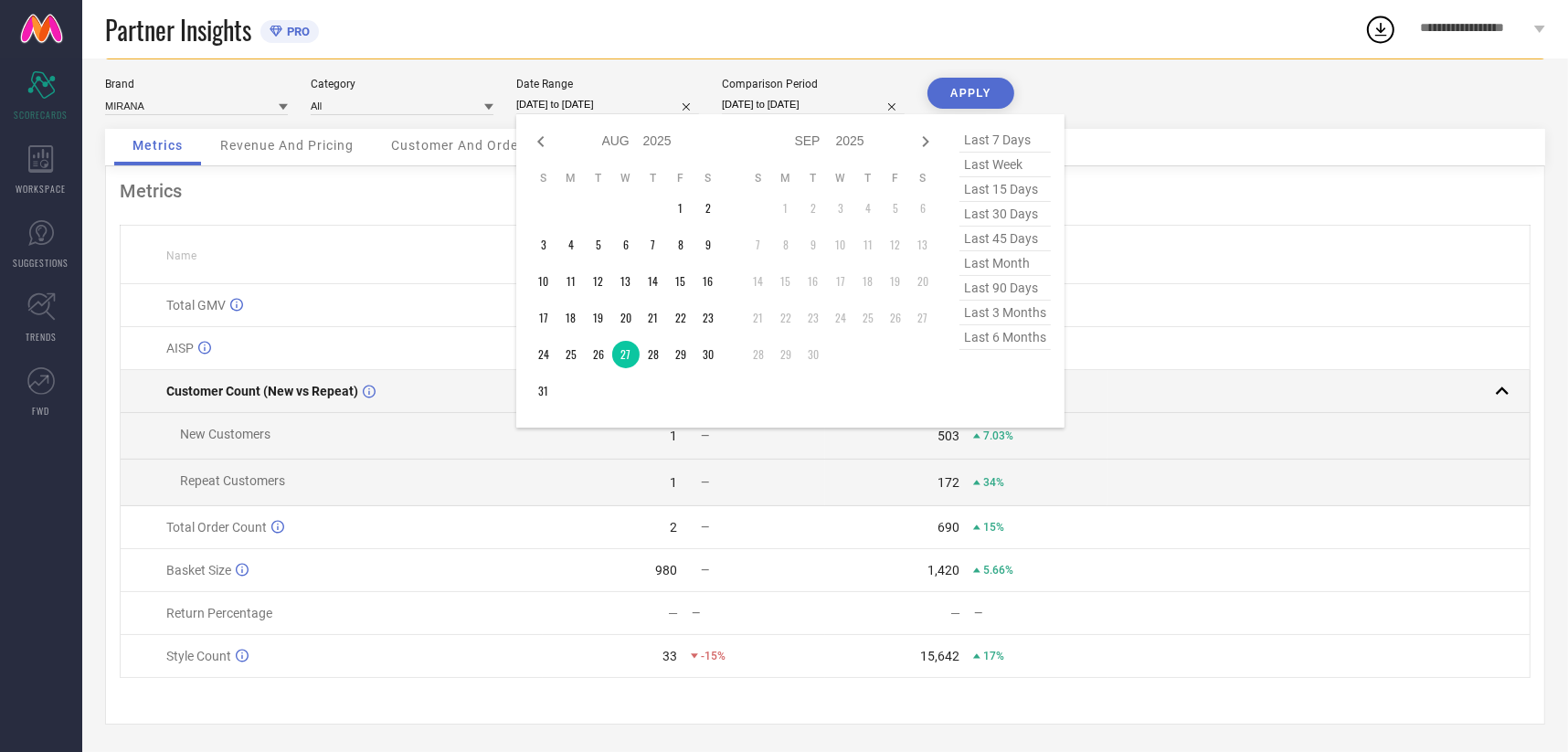
click at [1136, 399] on td at bounding box center [1319, 392] width 424 height 43
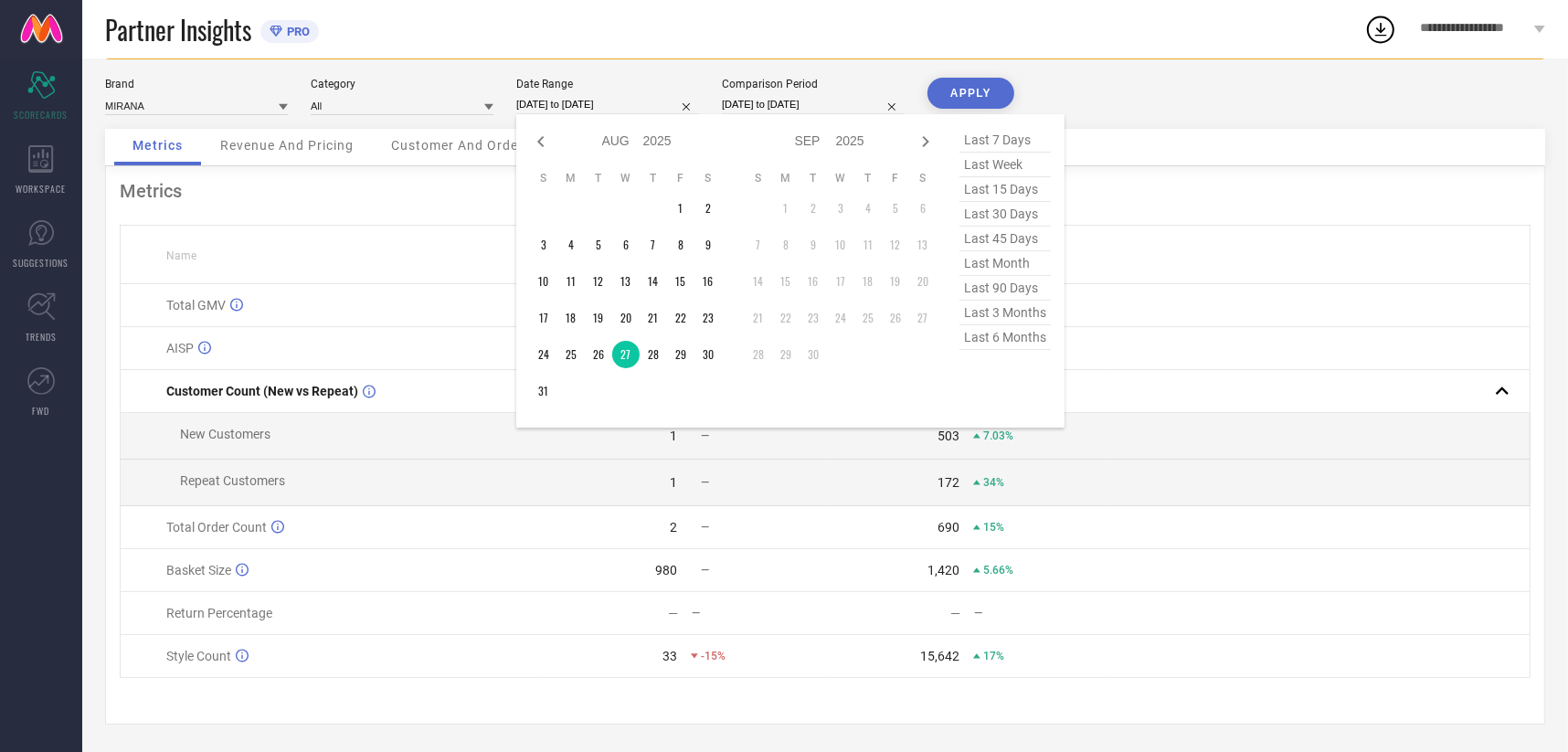
scroll to position [0, 0]
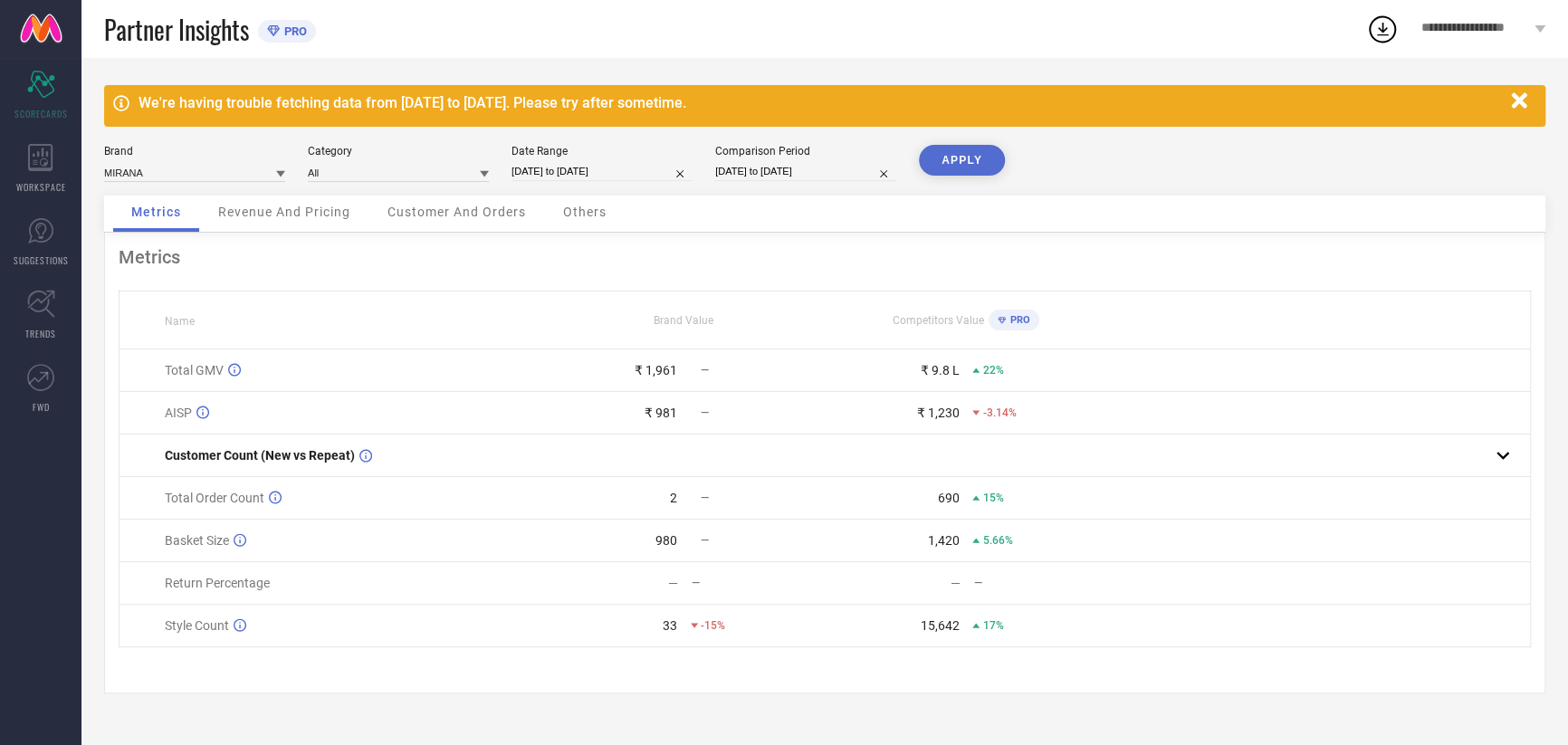
click at [593, 171] on input "[DATE] to [DATE]" at bounding box center [602, 171] width 181 height 19
select select "7"
select select "2025"
select select "8"
select select "2025"
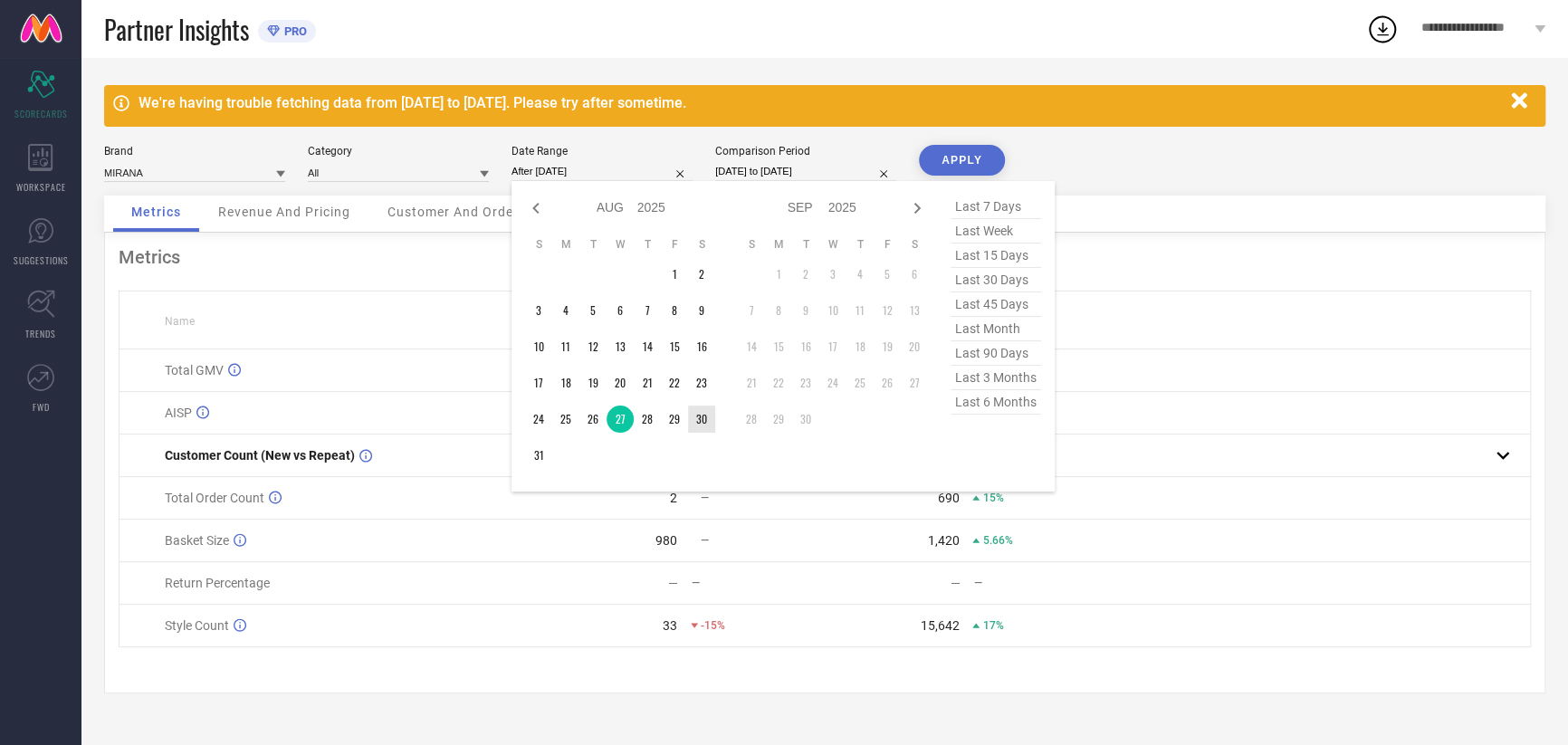
click at [693, 422] on td "30" at bounding box center [702, 419] width 27 height 27
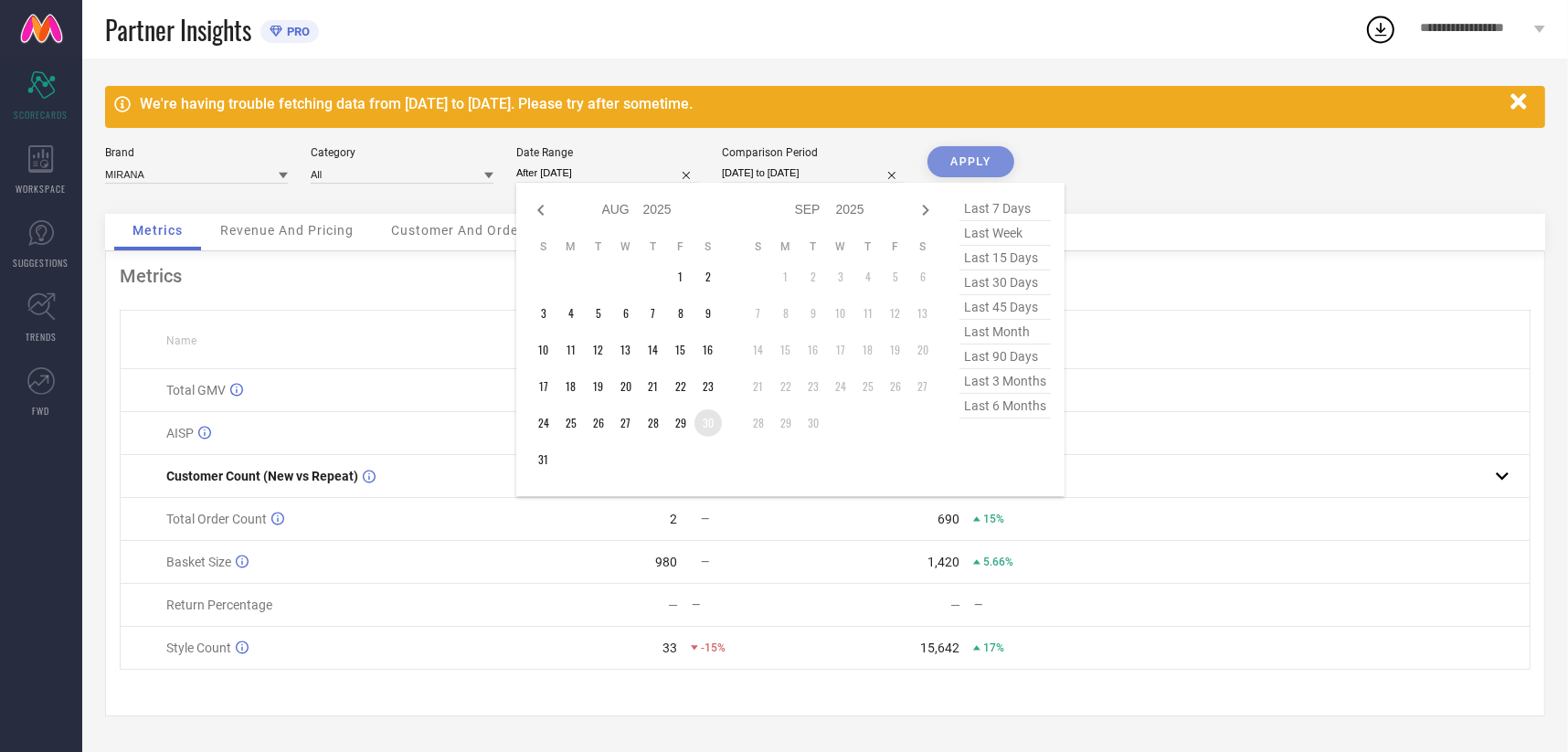
type input "[DATE] to [DATE]"
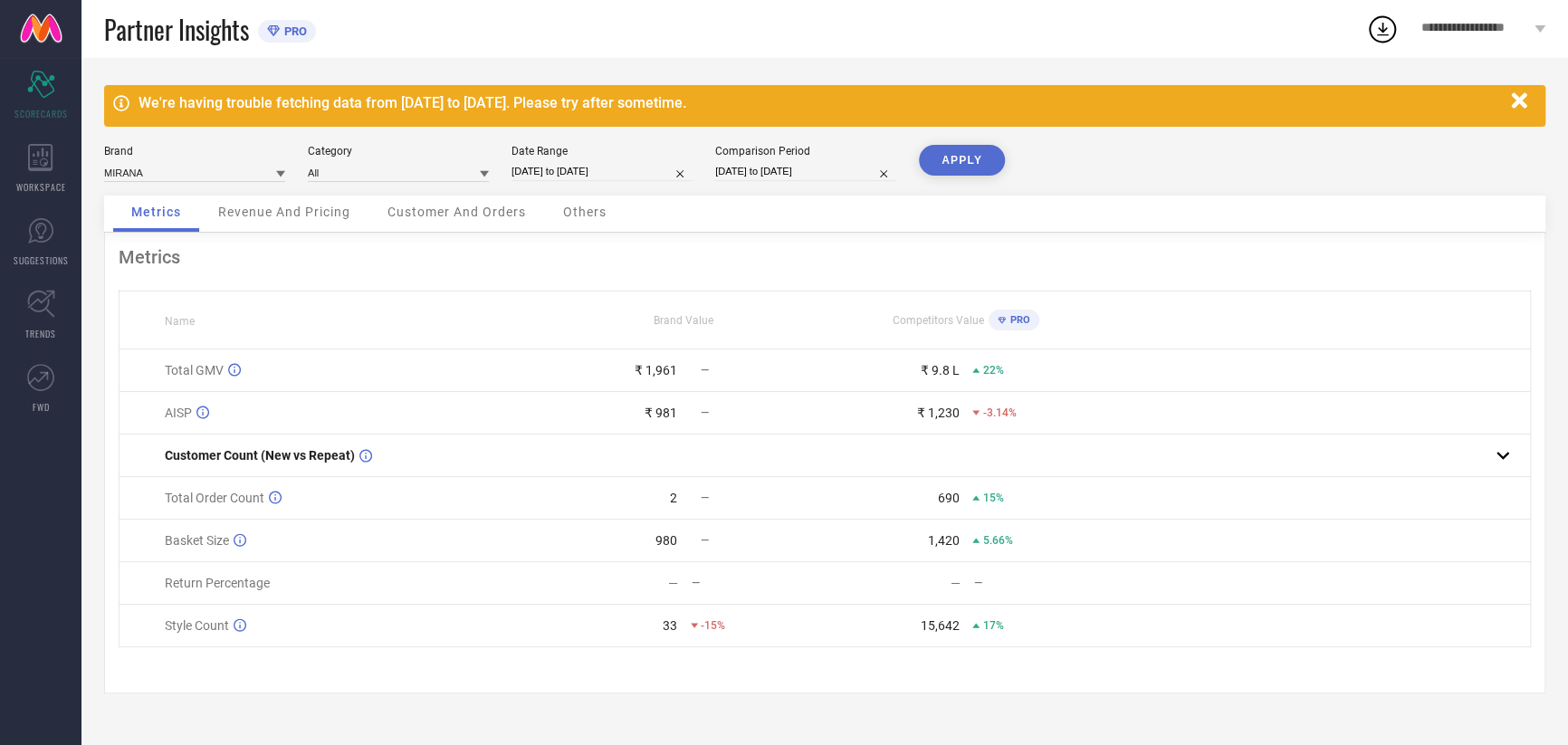
select select "7"
select select "2025"
select select "8"
select select "2025"
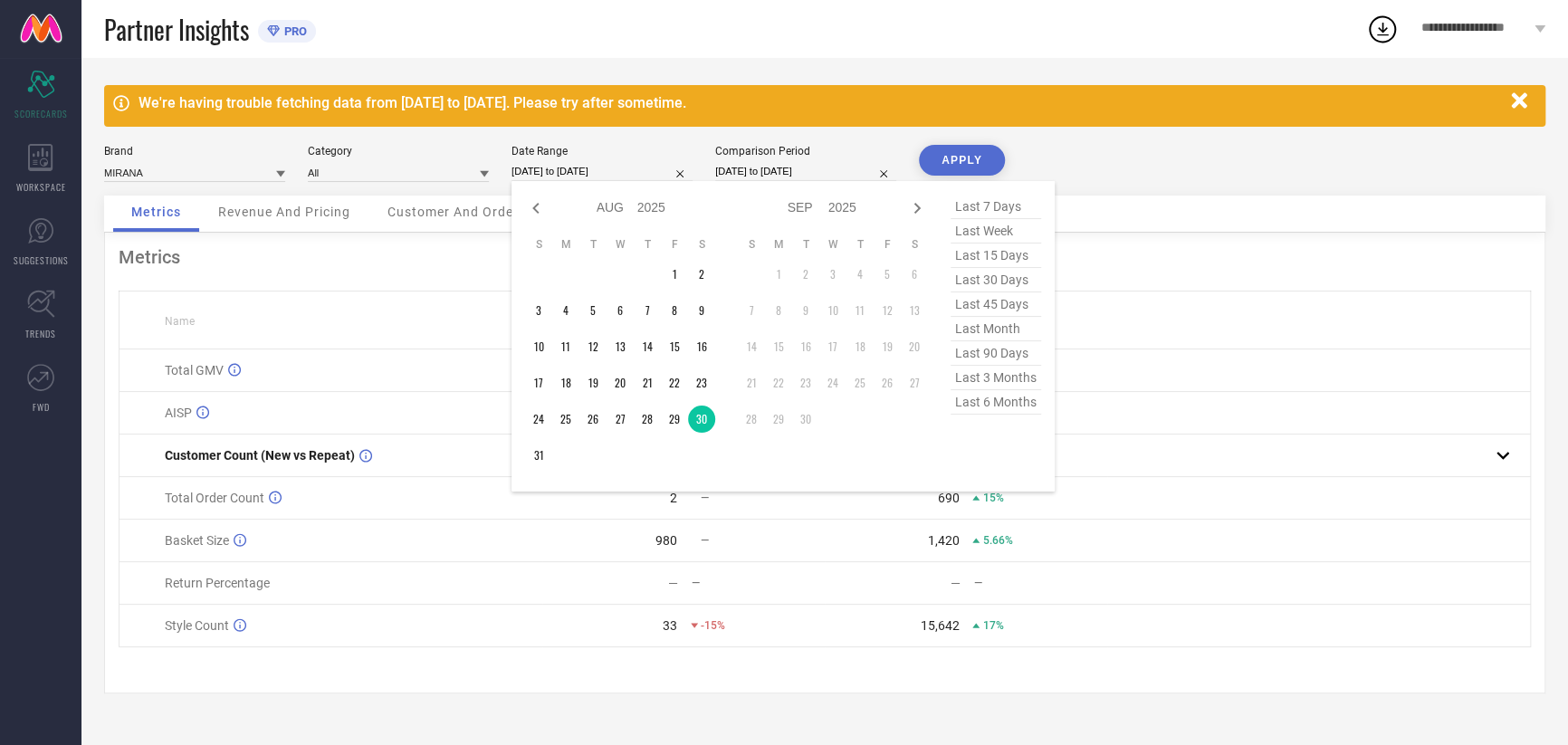
click at [571, 173] on input "[DATE] to [DATE]" at bounding box center [602, 171] width 181 height 19
select select "7"
select select "2024"
select select "8"
select select "2024"
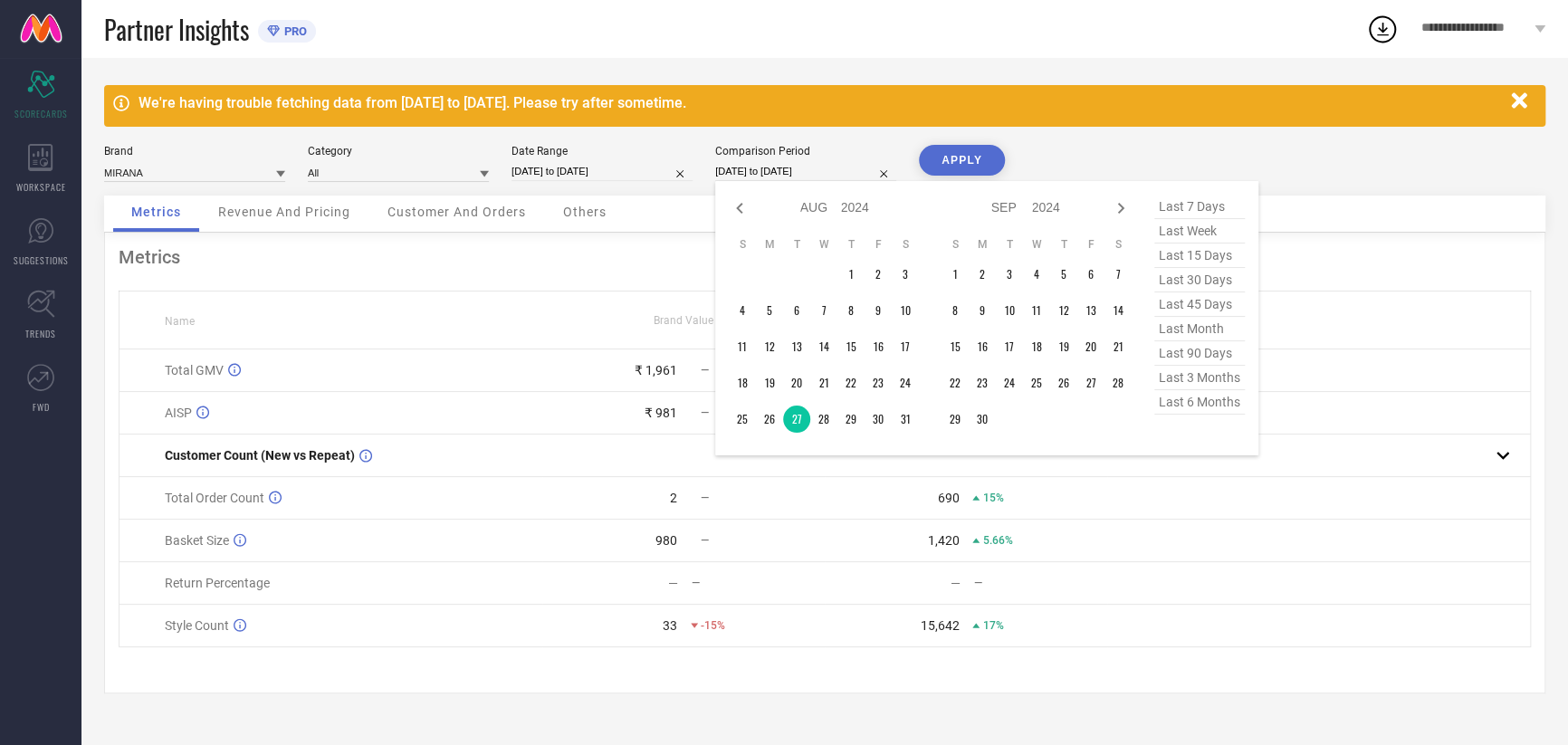
click at [792, 170] on input "[DATE] to [DATE]" at bounding box center [806, 171] width 181 height 19
click at [877, 418] on td "30" at bounding box center [878, 419] width 27 height 27
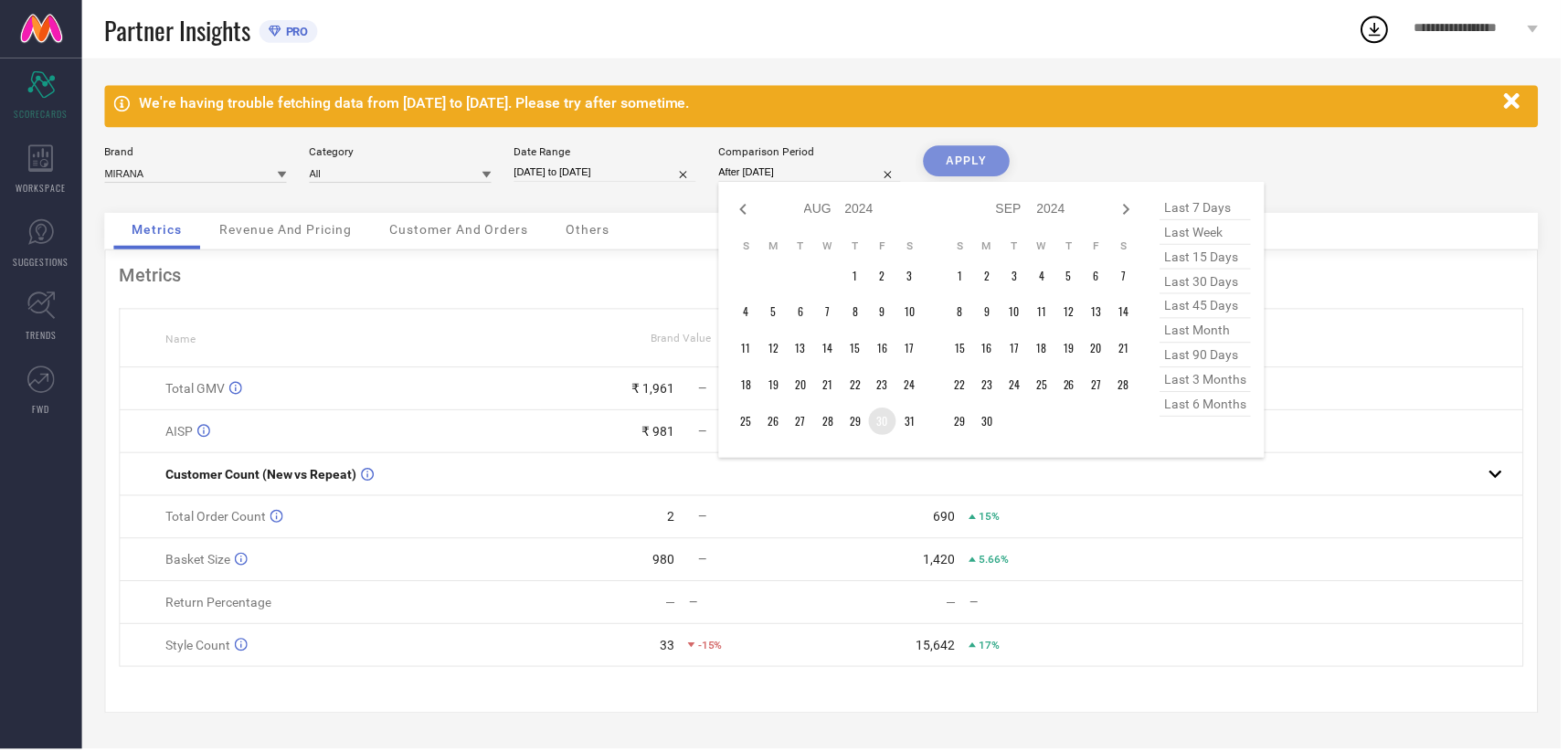
type input "[DATE] to [DATE]"
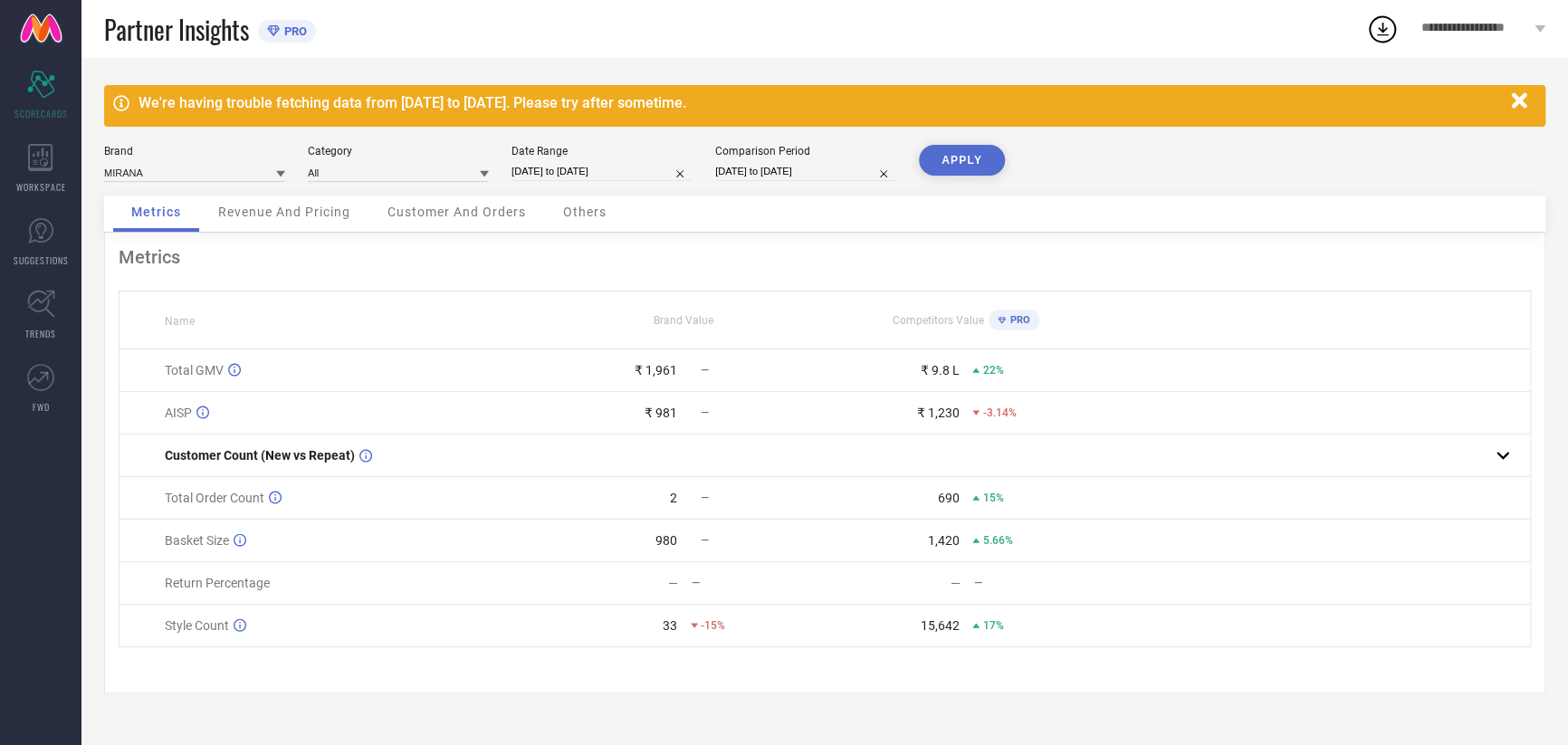
click at [966, 164] on button "APPLY" at bounding box center [962, 160] width 86 height 31
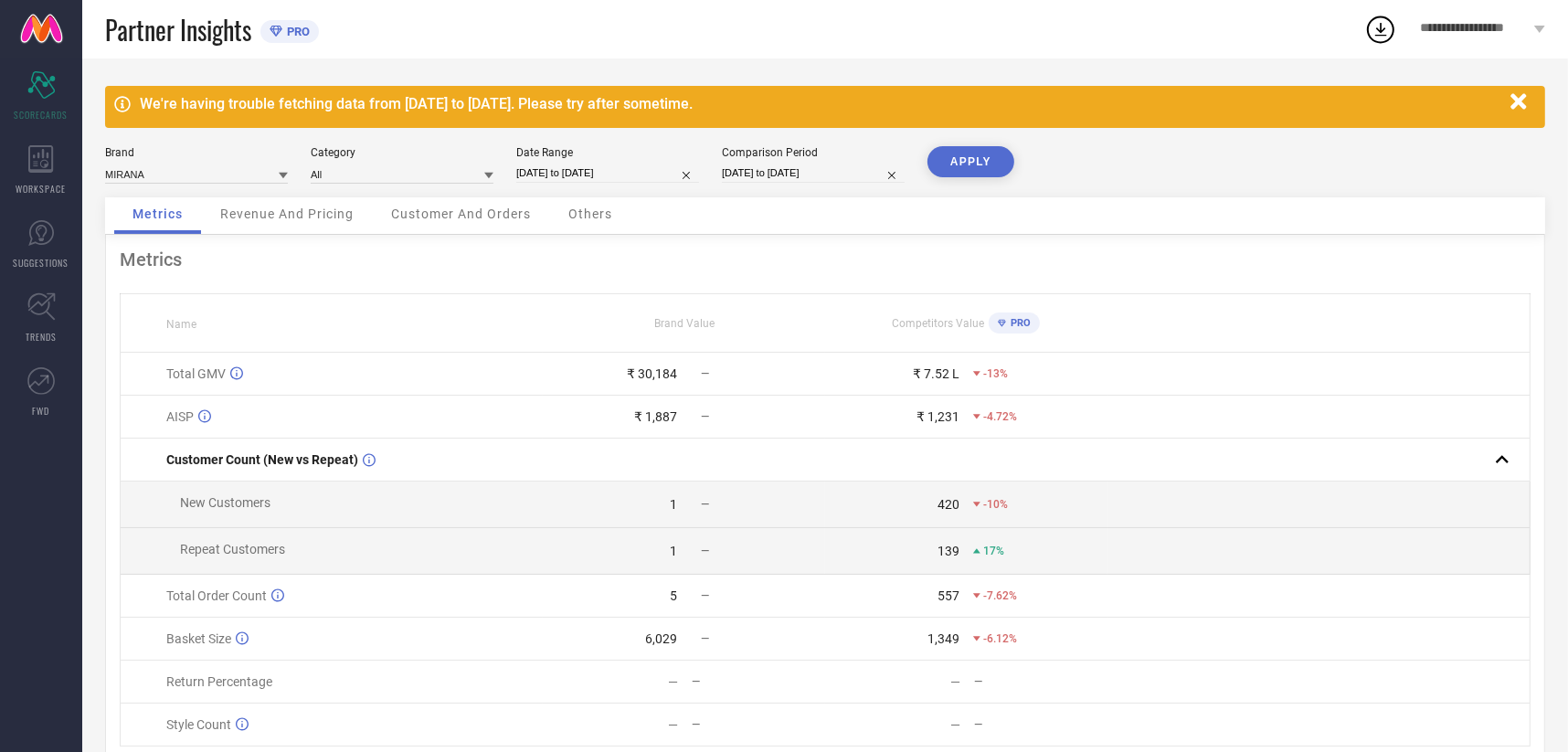
click at [539, 168] on input "[DATE] to [DATE]" at bounding box center [608, 172] width 183 height 19
select select "7"
select select "2025"
select select "8"
select select "2025"
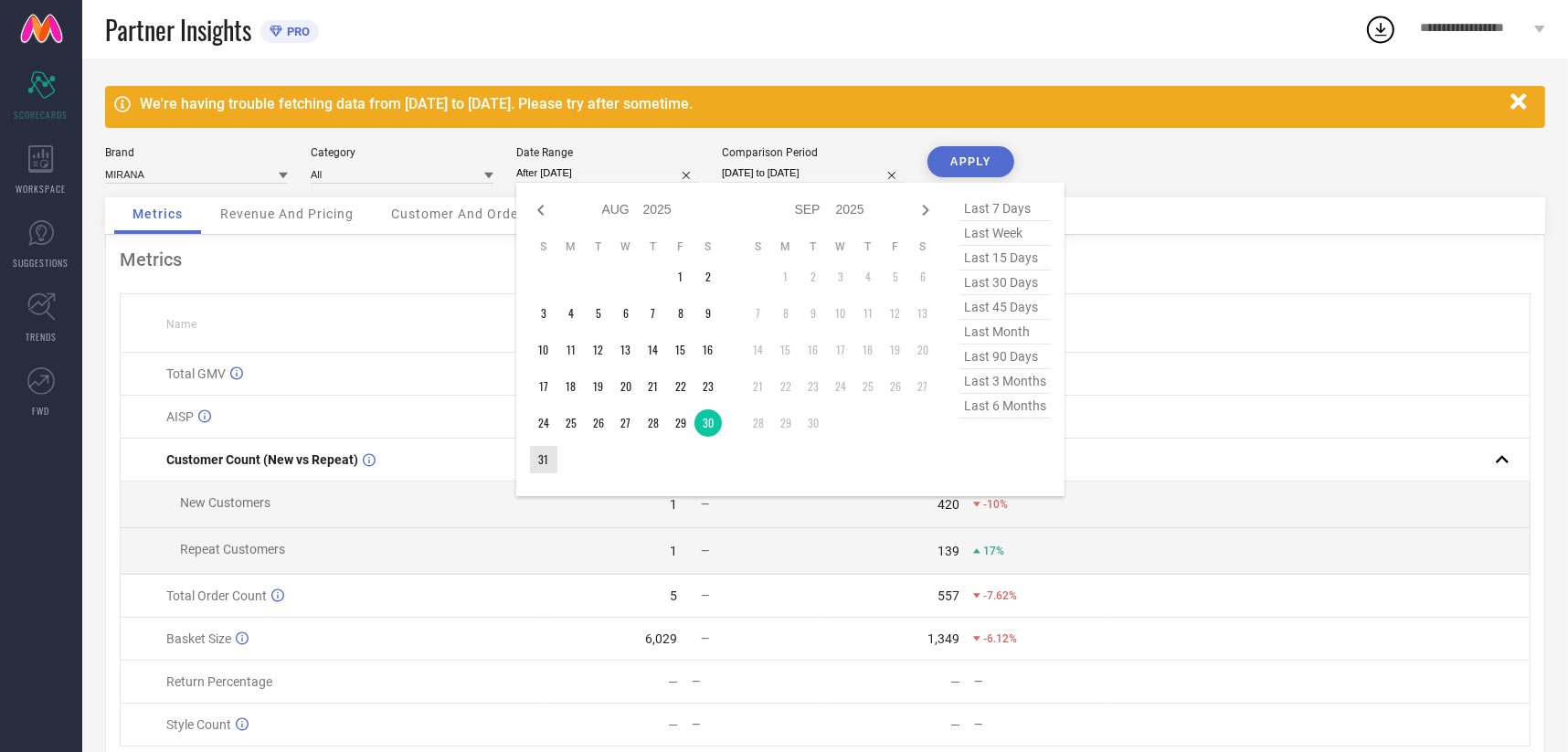
click at [546, 461] on td "31" at bounding box center [544, 460] width 28 height 28
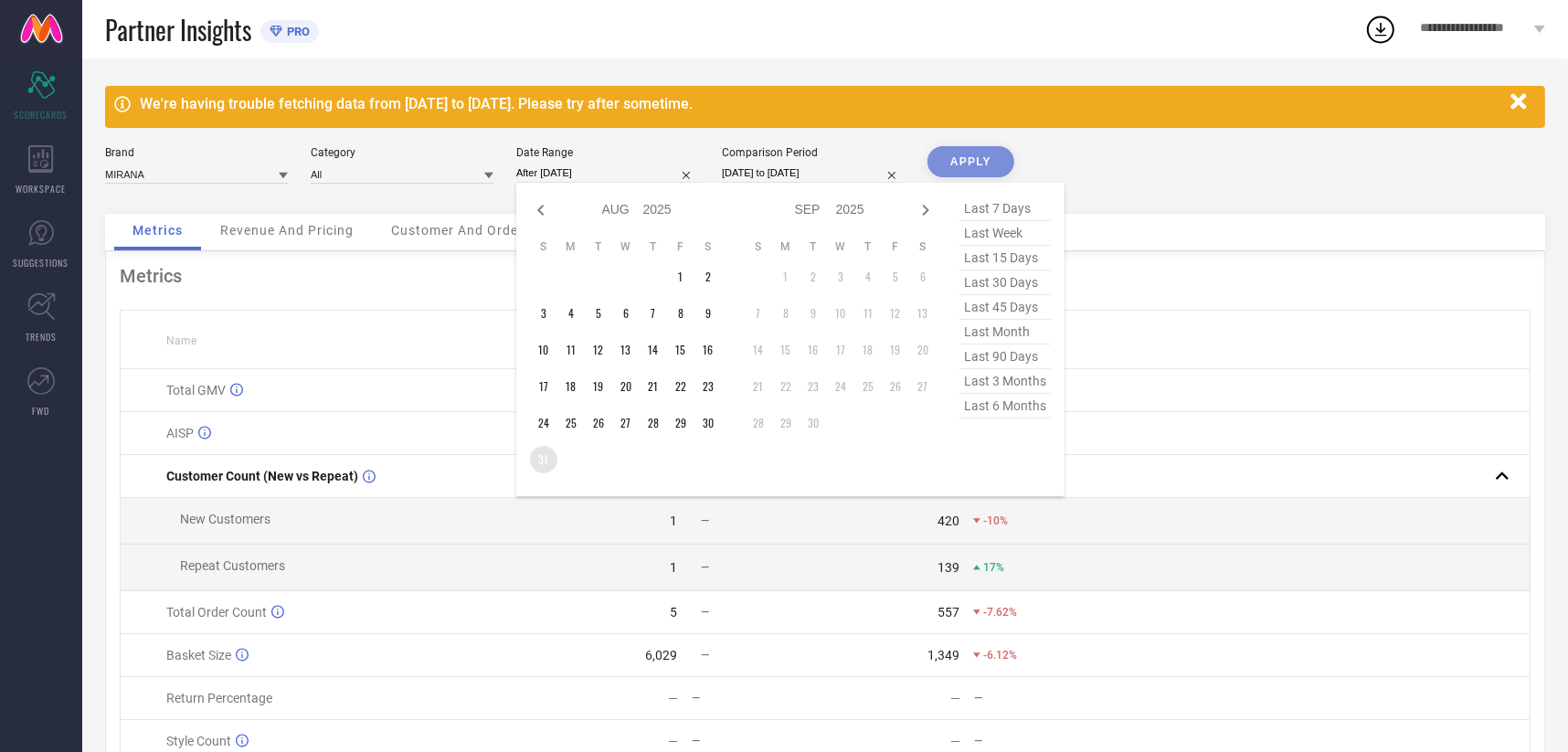
type input "[DATE] to [DATE]"
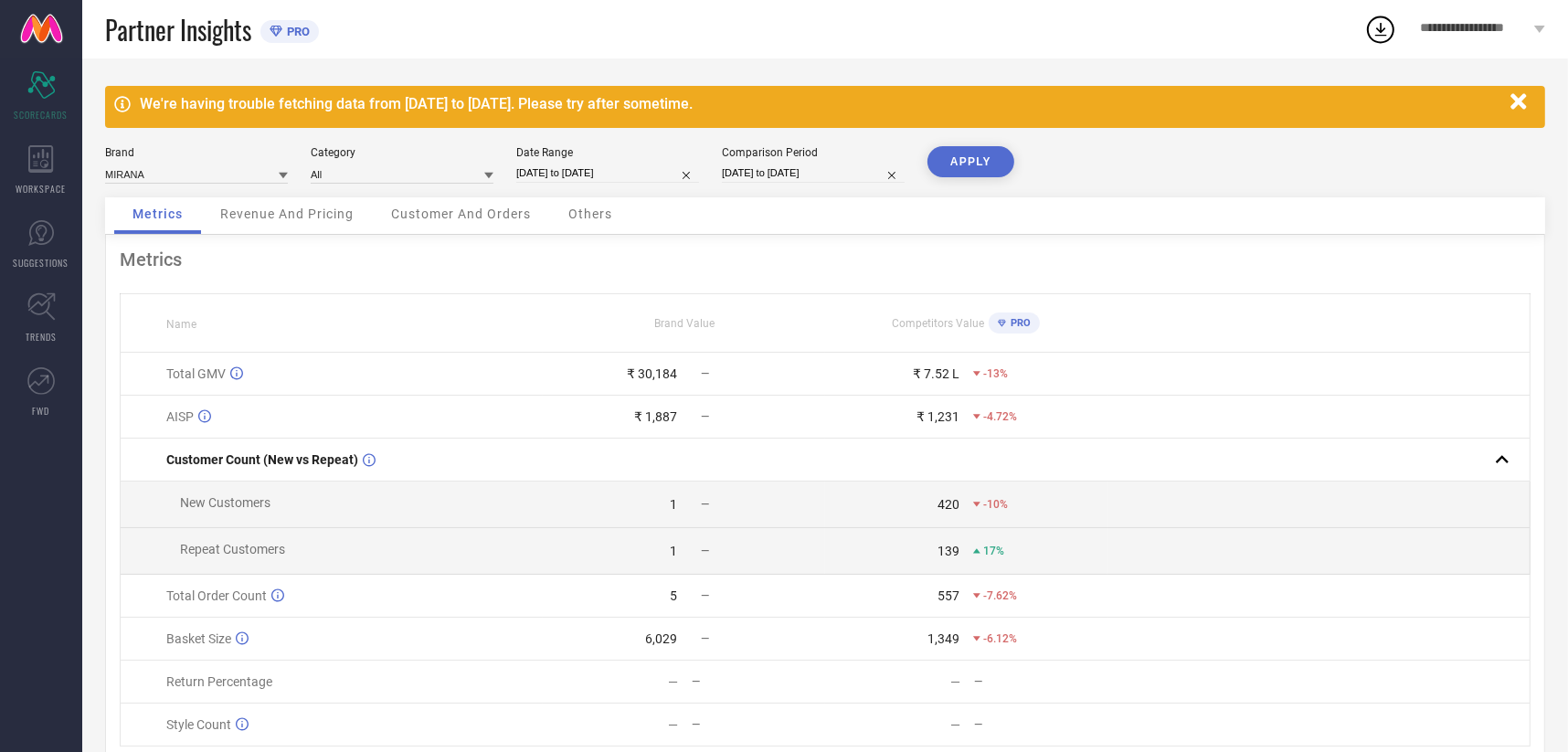
click at [786, 185] on div "Brand MIRANA Category All Date Range [DATE] to [DATE] Comparison Period [DATE] …" at bounding box center [825, 171] width 1440 height 51
click at [794, 175] on input "[DATE] to [DATE]" at bounding box center [814, 172] width 183 height 19
select select "7"
select select "2024"
select select "8"
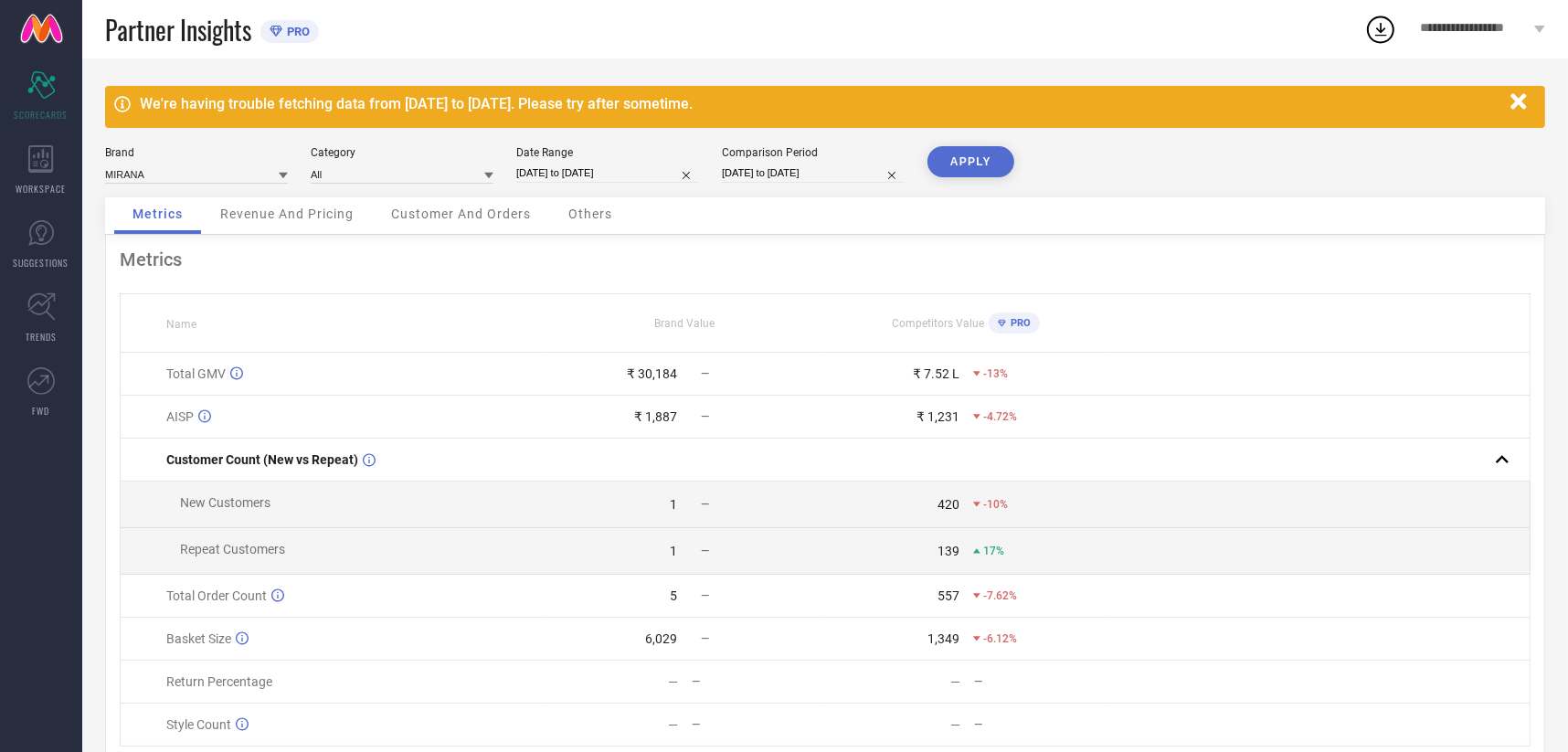
select select "2024"
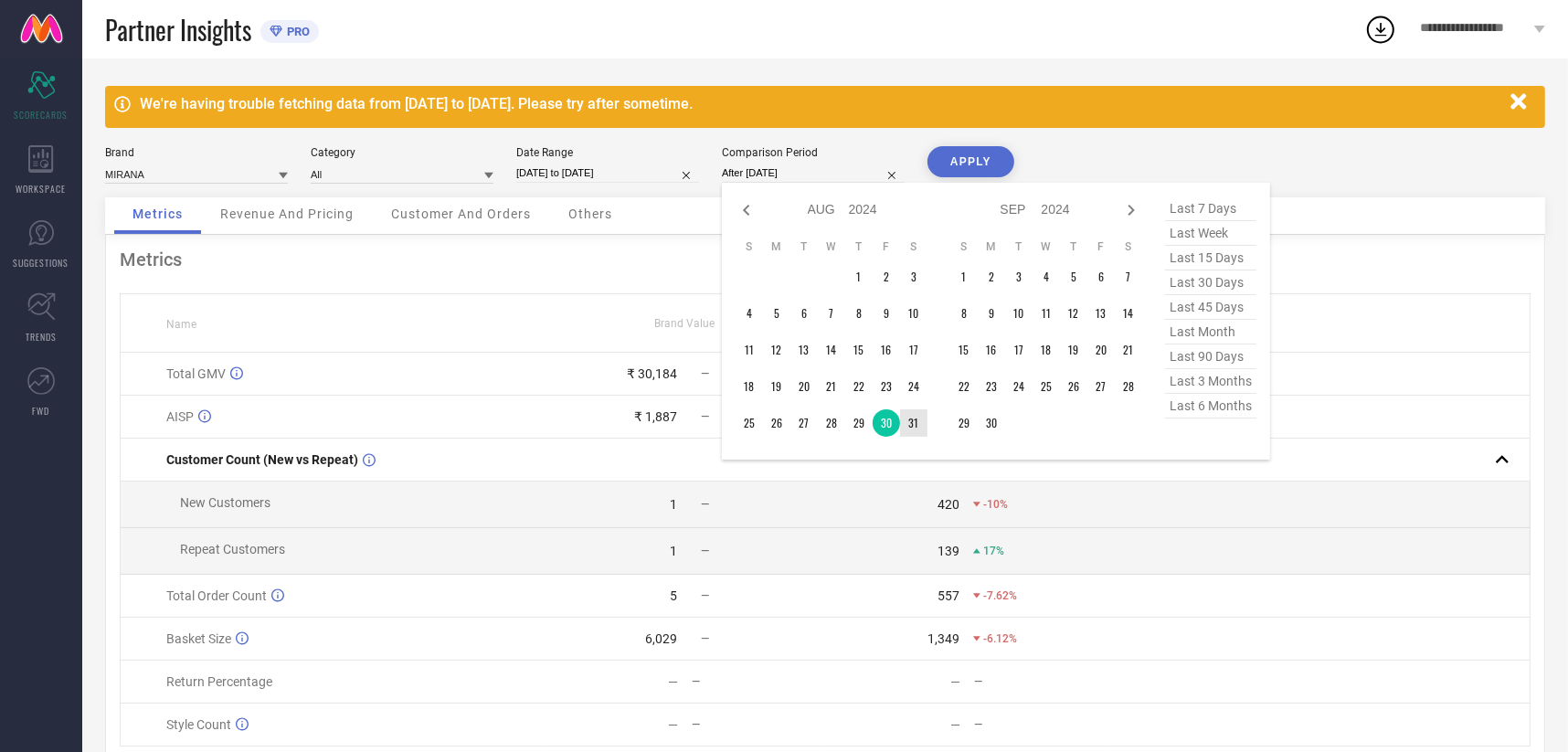
click at [906, 412] on td "31" at bounding box center [914, 423] width 28 height 28
type input "[DATE] to [DATE]"
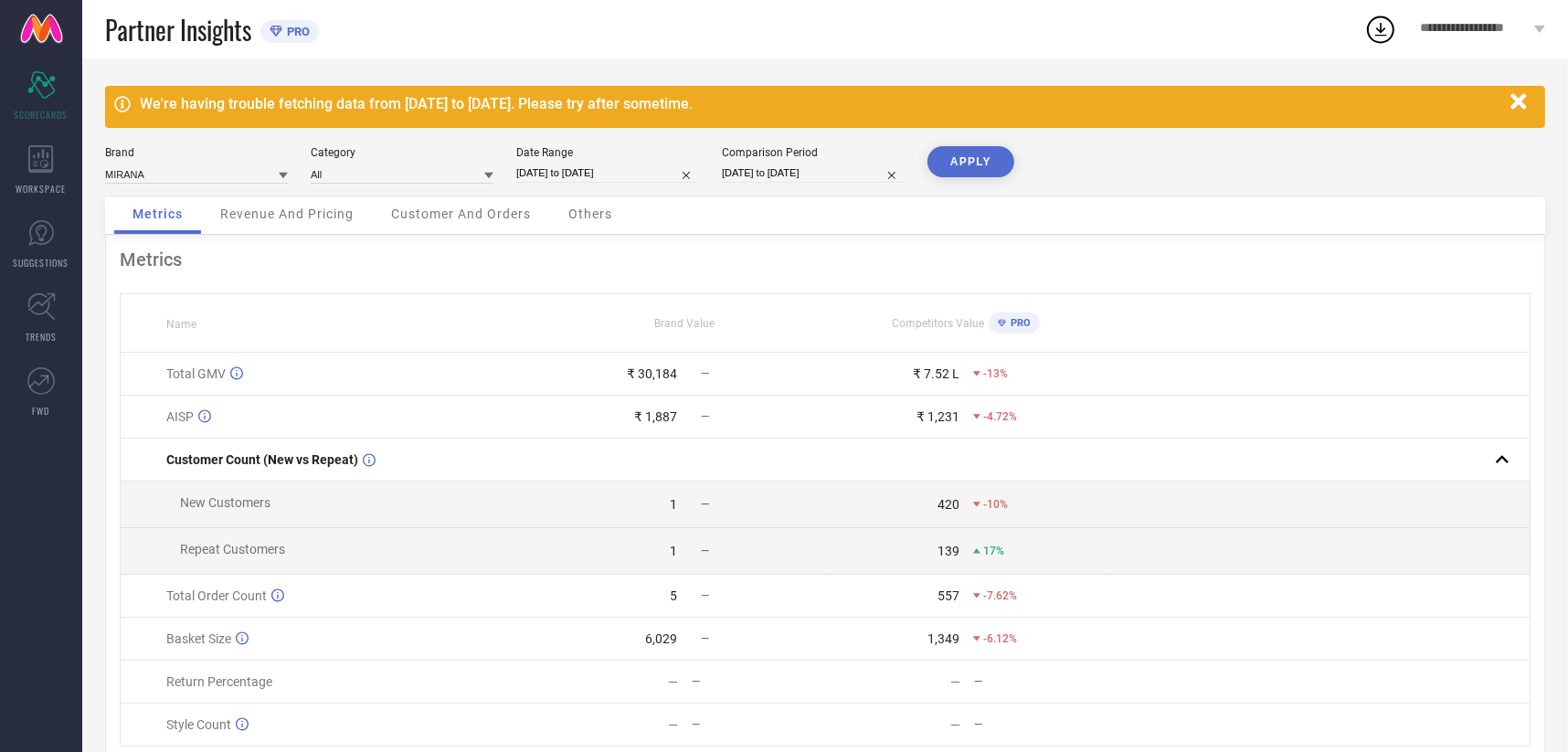
click at [969, 158] on button "APPLY" at bounding box center [971, 161] width 87 height 31
